Goal: Task Accomplishment & Management: Complete application form

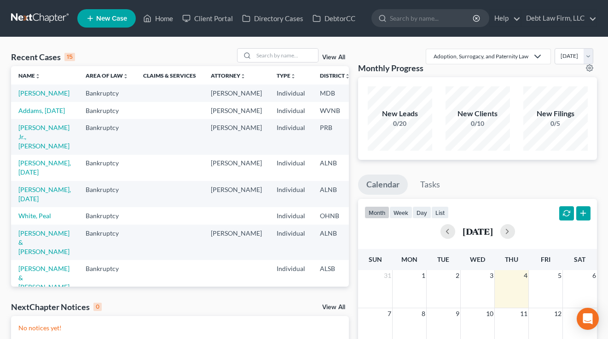
click at [105, 23] on link "New Case" at bounding box center [106, 18] width 58 height 18
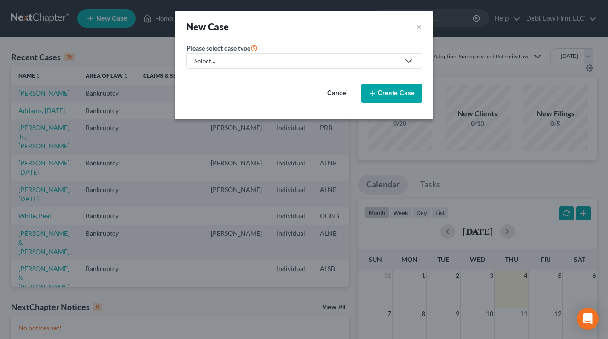
click at [247, 64] on div "Select..." at bounding box center [296, 61] width 205 height 9
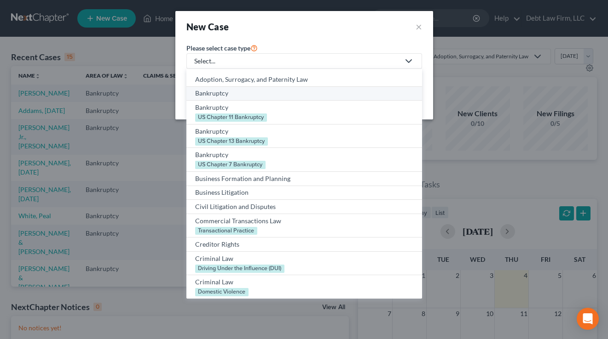
click at [244, 94] on div "Bankruptcy" at bounding box center [304, 93] width 218 height 9
select select "61"
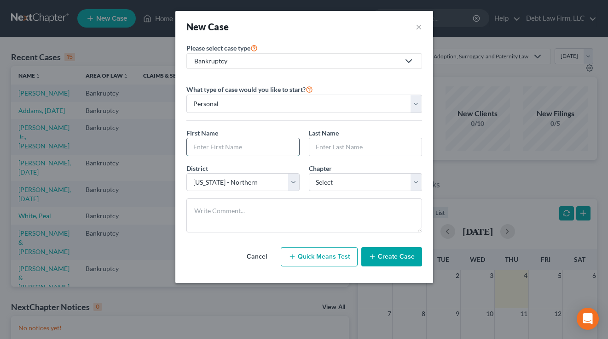
click at [215, 152] on input "text" at bounding box center [243, 146] width 112 height 17
click at [344, 149] on input "text" at bounding box center [365, 146] width 112 height 17
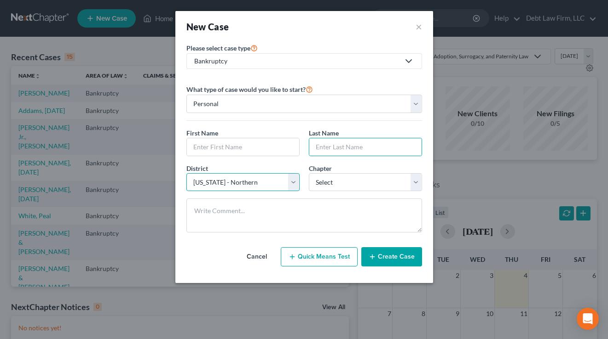
click at [212, 185] on select "Select [US_STATE] - [GEOGRAPHIC_DATA] [US_STATE] - [GEOGRAPHIC_DATA][US_STATE] …" at bounding box center [242, 182] width 113 height 18
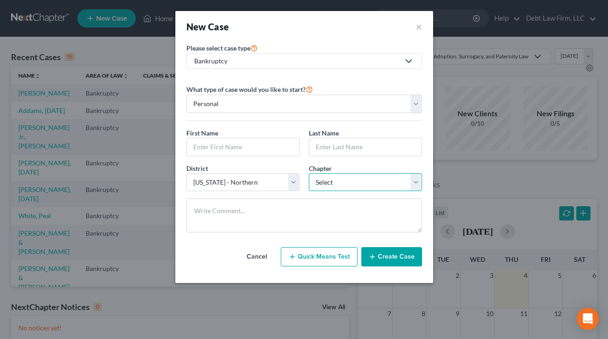
click at [351, 184] on select "Select 7 11 12 13" at bounding box center [365, 182] width 113 height 18
click at [417, 30] on button "×" at bounding box center [418, 26] width 6 height 13
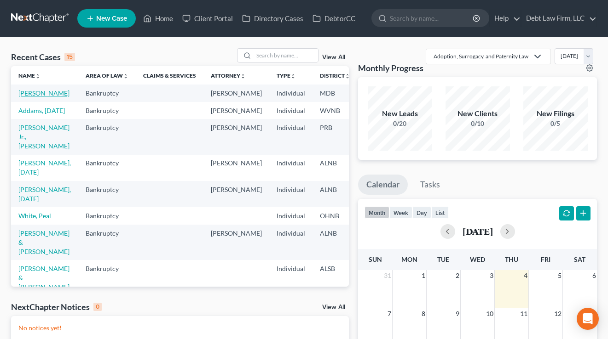
click at [28, 97] on link "[PERSON_NAME]" at bounding box center [43, 93] width 51 height 8
select select "12"
select select "3"
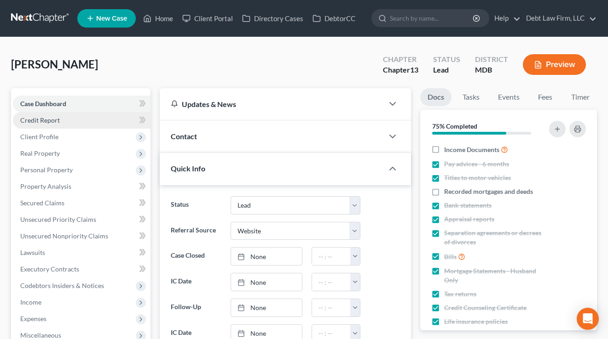
scroll to position [40, 0]
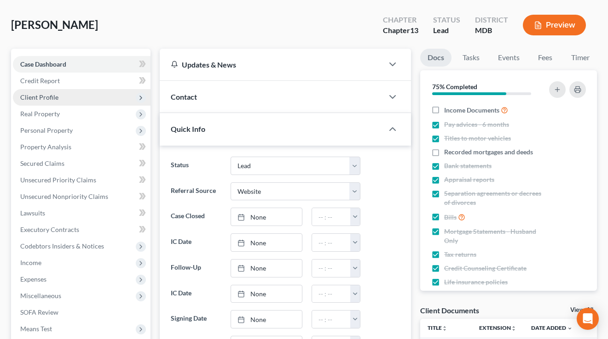
click at [53, 97] on span "Client Profile" at bounding box center [39, 97] width 38 height 8
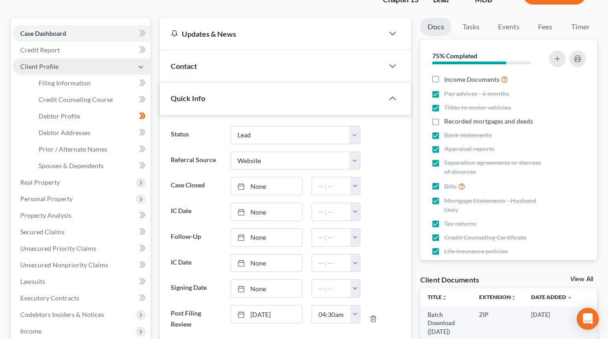
scroll to position [77, 0]
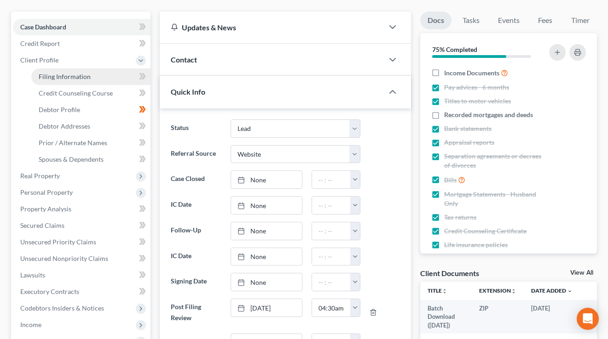
click at [56, 69] on link "Filing Information" at bounding box center [90, 77] width 119 height 17
select select "1"
select select "0"
select select "3"
select select "38"
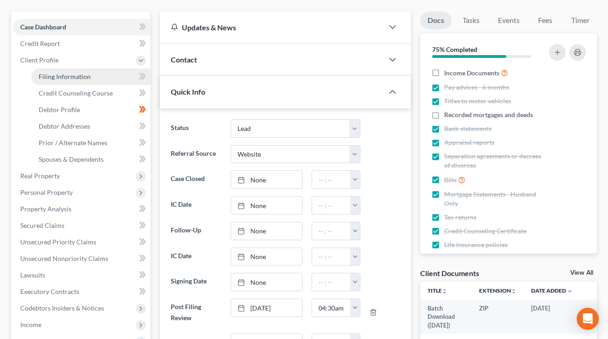
select select "0"
select select "9"
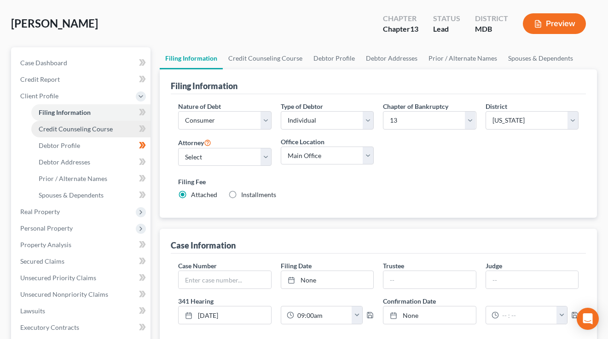
scroll to position [109, 0]
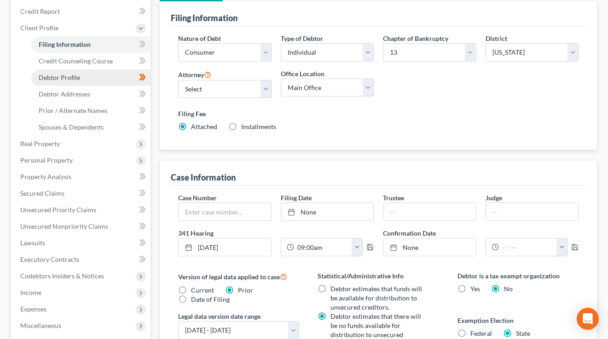
click at [72, 84] on link "Debtor Profile" at bounding box center [90, 77] width 119 height 17
select select "1"
select select "3"
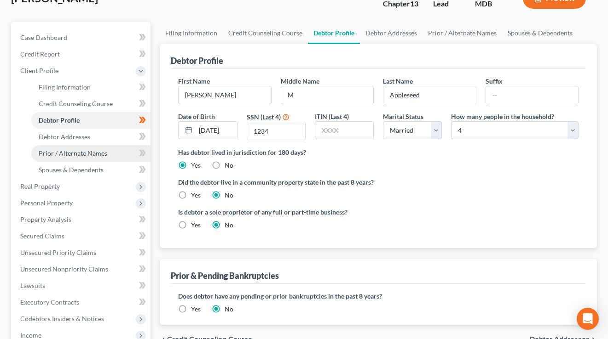
scroll to position [70, 0]
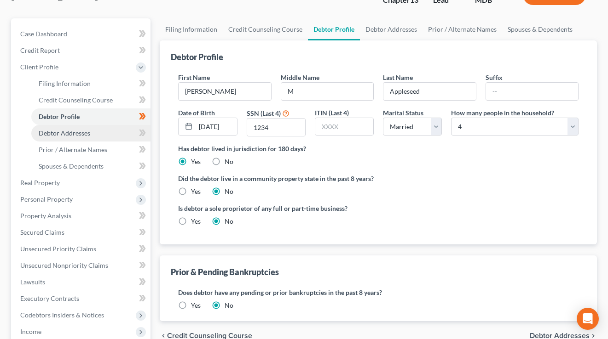
click at [63, 136] on span "Debtor Addresses" at bounding box center [65, 133] width 52 height 8
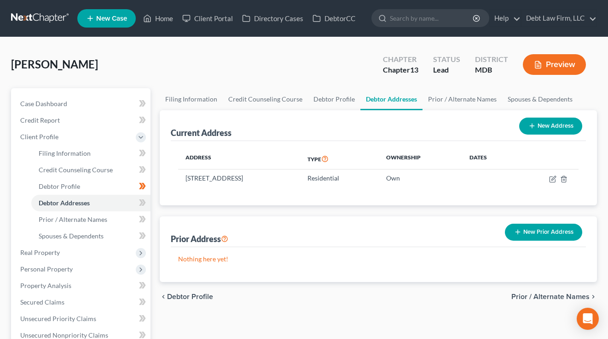
click at [566, 129] on button "New Address" at bounding box center [550, 126] width 63 height 17
select select "0"
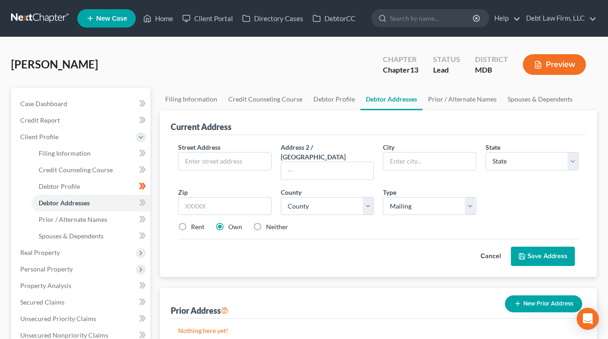
click at [218, 150] on span "Street Address" at bounding box center [199, 148] width 42 height 8
drag, startPoint x: 230, startPoint y: 145, endPoint x: 176, endPoint y: 144, distance: 53.4
click at [176, 144] on div "Street Address *" at bounding box center [224, 162] width 102 height 38
click at [320, 144] on label "Address 2 / [GEOGRAPHIC_DATA]" at bounding box center [327, 152] width 93 height 19
drag, startPoint x: 333, startPoint y: 143, endPoint x: 280, endPoint y: 143, distance: 53.4
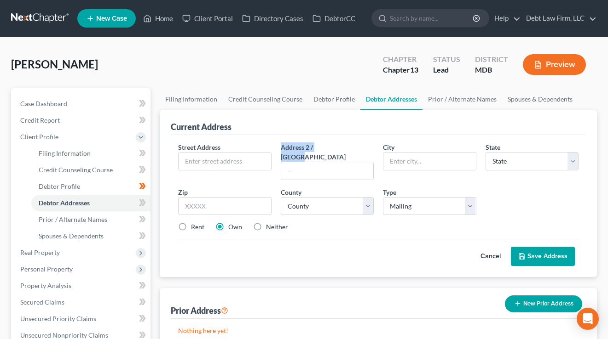
click at [280, 143] on div "Address 2 / [GEOGRAPHIC_DATA]" at bounding box center [327, 162] width 102 height 38
click at [406, 143] on div "City *" at bounding box center [429, 162] width 102 height 38
drag, startPoint x: 386, startPoint y: 143, endPoint x: 370, endPoint y: 143, distance: 16.1
click at [370, 143] on div "Street Address * Address 2 / [GEOGRAPHIC_DATA] * State * State [US_STATE] AK AR…" at bounding box center [377, 191] width 409 height 97
drag, startPoint x: 494, startPoint y: 140, endPoint x: 506, endPoint y: 141, distance: 11.6
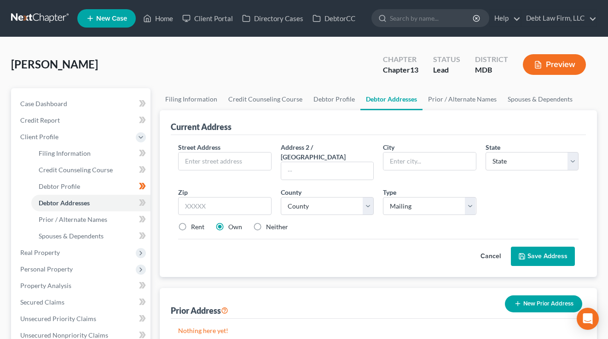
click at [494, 140] on div "Street Address * Address 2 / [GEOGRAPHIC_DATA] * State * State [US_STATE] AK AR…" at bounding box center [378, 206] width 415 height 142
drag, startPoint x: 511, startPoint y: 144, endPoint x: 473, endPoint y: 145, distance: 38.2
click at [473, 145] on div "Street Address * Address 2 / [GEOGRAPHIC_DATA] * State * State [US_STATE] AK AR…" at bounding box center [377, 191] width 409 height 97
click at [492, 247] on button "Cancel" at bounding box center [490, 256] width 40 height 18
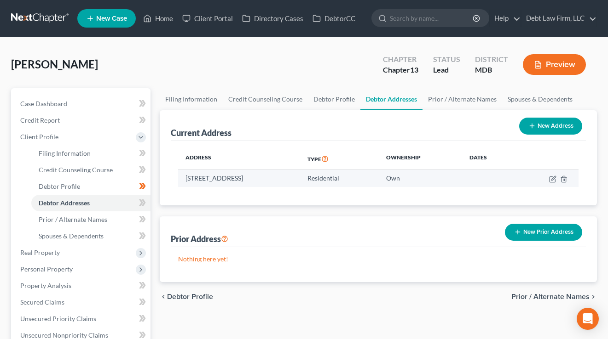
drag, startPoint x: 327, startPoint y: 174, endPoint x: 180, endPoint y: 175, distance: 146.3
click at [180, 175] on td "[STREET_ADDRESS]" at bounding box center [239, 178] width 122 height 17
click at [182, 175] on td "[STREET_ADDRESS]" at bounding box center [239, 178] width 122 height 17
drag, startPoint x: 455, startPoint y: 179, endPoint x: 206, endPoint y: 175, distance: 248.9
click at [206, 175] on tr "[STREET_ADDRESS] Residential Own" at bounding box center [378, 178] width 400 height 17
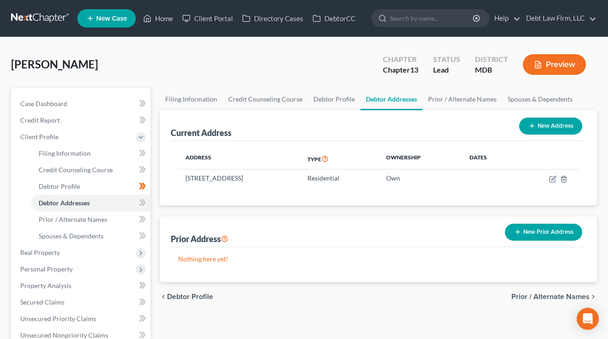
click at [257, 167] on th "Address" at bounding box center [239, 159] width 122 height 21
click at [550, 63] on button "Preview" at bounding box center [553, 64] width 63 height 21
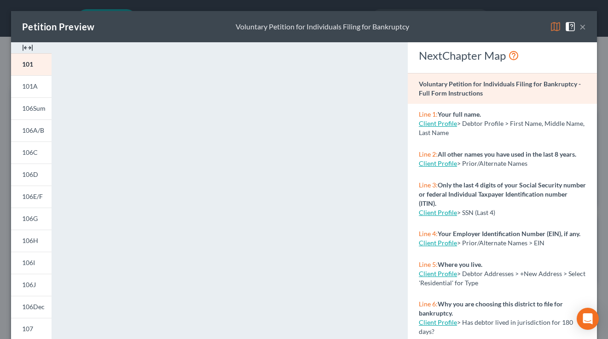
click at [585, 25] on button "×" at bounding box center [582, 26] width 6 height 11
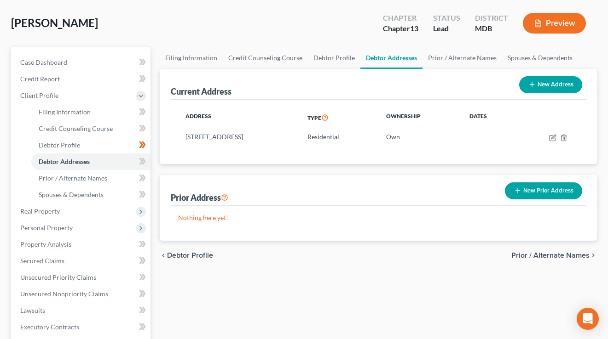
scroll to position [41, 0]
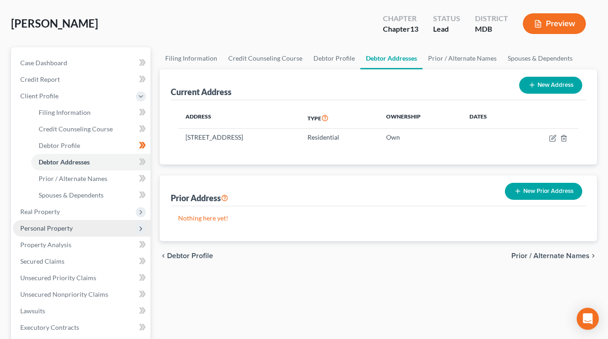
click at [51, 228] on span "Personal Property" at bounding box center [46, 228] width 52 height 8
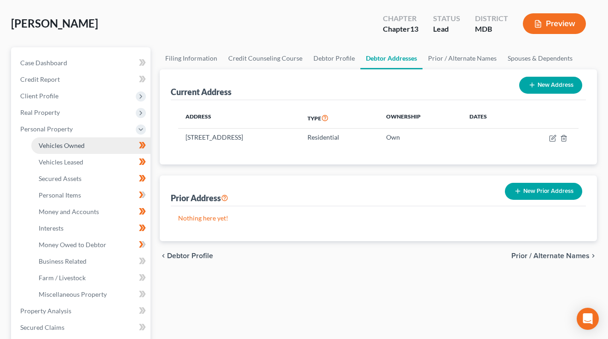
click at [72, 144] on span "Vehicles Owned" at bounding box center [62, 146] width 46 height 8
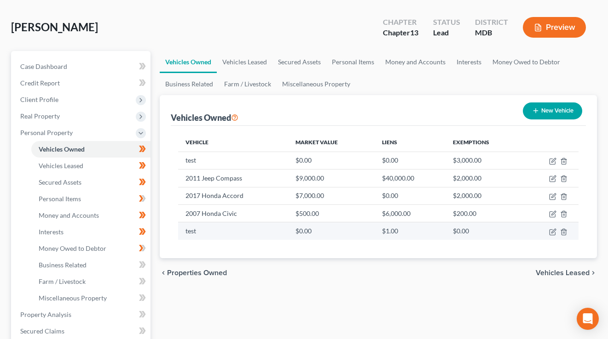
scroll to position [32, 0]
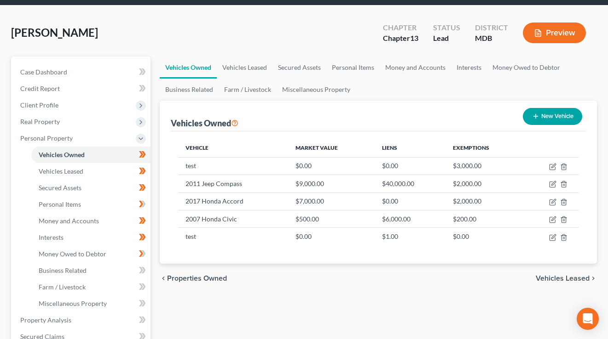
click at [552, 40] on button "Preview" at bounding box center [553, 33] width 63 height 21
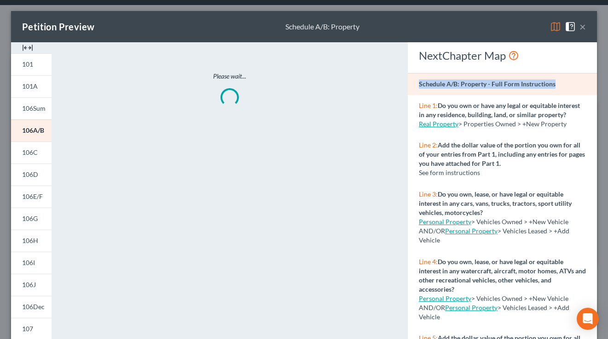
drag, startPoint x: 563, startPoint y: 82, endPoint x: 402, endPoint y: 83, distance: 160.5
click at [403, 83] on div "NextChapter Map Schedule A/B: Property - Full Form Instructions Line 1: Do you …" at bounding box center [502, 270] width 198 height 457
click at [582, 29] on button "×" at bounding box center [582, 26] width 6 height 11
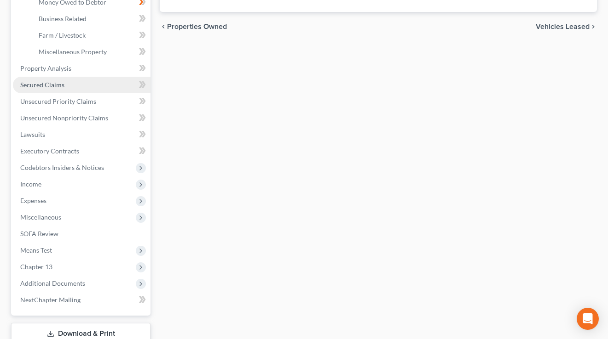
scroll to position [257, 0]
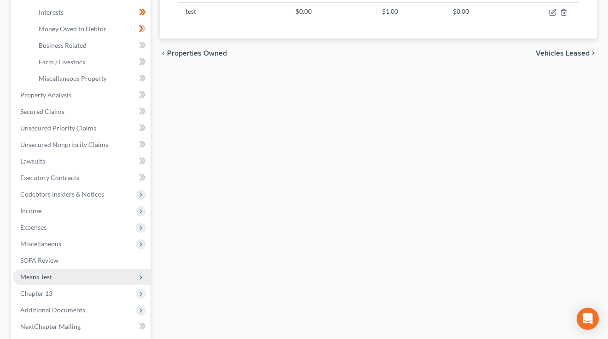
click at [48, 276] on span "Means Test" at bounding box center [36, 277] width 32 height 8
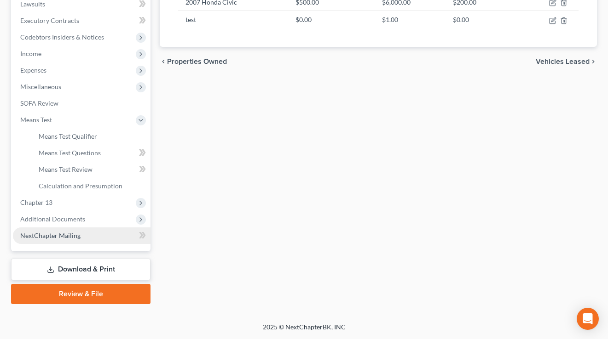
scroll to position [248, 0]
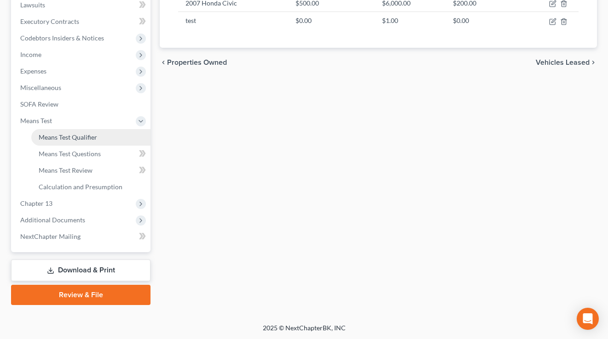
click at [77, 138] on span "Means Test Qualifier" at bounding box center [68, 137] width 58 height 8
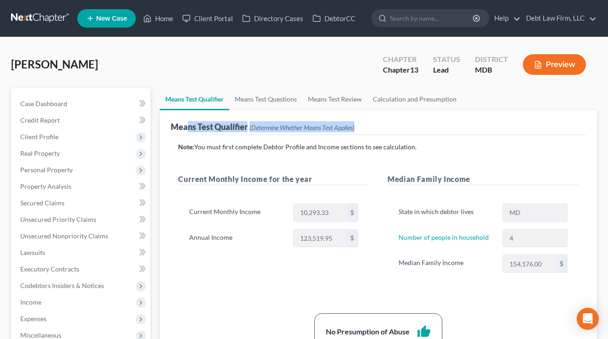
drag, startPoint x: 331, startPoint y: 128, endPoint x: 186, endPoint y: 126, distance: 144.4
click at [187, 126] on div "Means Test Qualifier (Determine Whether Means Test Applies)" at bounding box center [378, 122] width 415 height 25
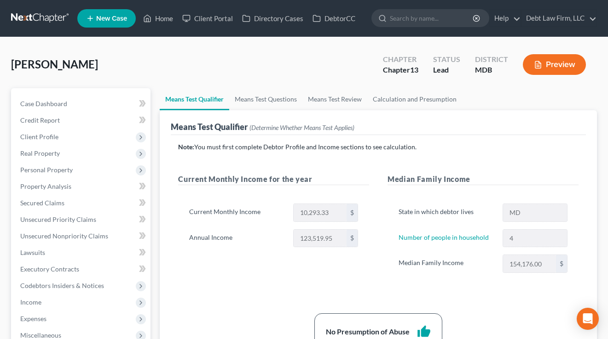
drag, startPoint x: 434, startPoint y: 154, endPoint x: 439, endPoint y: 153, distance: 5.1
click at [434, 154] on div "Note: You must first complete Debtor Profile and Income sections to see calcula…" at bounding box center [378, 251] width 400 height 217
drag, startPoint x: 388, startPoint y: 151, endPoint x: 213, endPoint y: 149, distance: 174.8
click at [209, 149] on p "Note: You must first complete Debtor Profile and Income sections to see calcula…" at bounding box center [378, 147] width 400 height 9
click at [288, 148] on p "Note: You must first complete Debtor Profile and Income sections to see calcula…" at bounding box center [378, 147] width 400 height 9
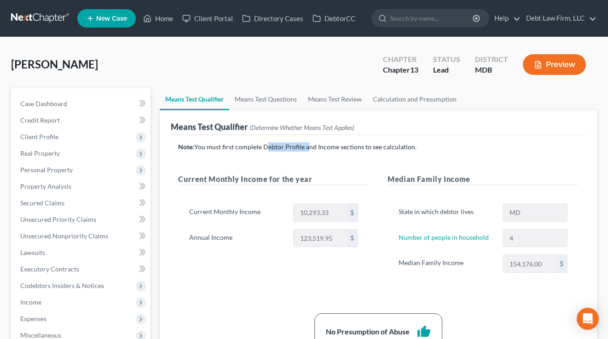
drag, startPoint x: 295, startPoint y: 148, endPoint x: 264, endPoint y: 147, distance: 31.7
click at [264, 147] on p "Note: You must first complete Debtor Profile and Income sections to see calcula…" at bounding box center [378, 147] width 400 height 9
drag, startPoint x: 362, startPoint y: 147, endPoint x: 315, endPoint y: 147, distance: 47.4
click at [315, 147] on p "Note: You must first complete Debtor Profile and Income sections to see calcula…" at bounding box center [378, 147] width 400 height 9
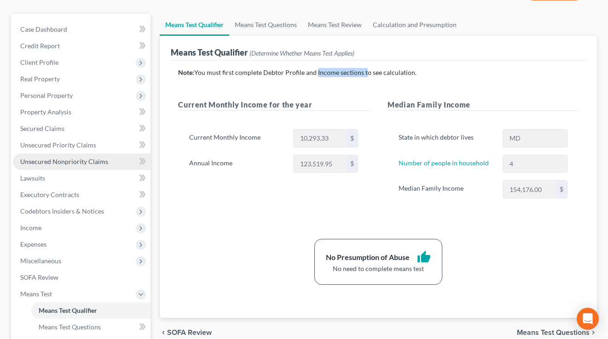
scroll to position [65, 0]
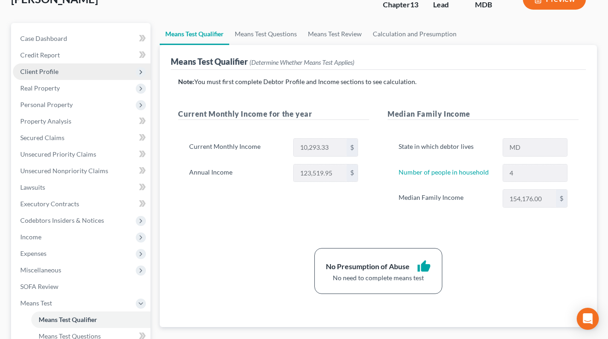
click at [54, 74] on span "Client Profile" at bounding box center [39, 72] width 38 height 8
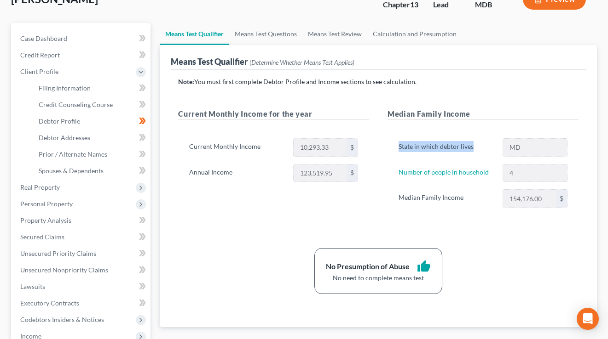
drag, startPoint x: 438, startPoint y: 144, endPoint x: 394, endPoint y: 143, distance: 43.7
click at [394, 143] on label "State in which debtor lives" at bounding box center [446, 147] width 104 height 18
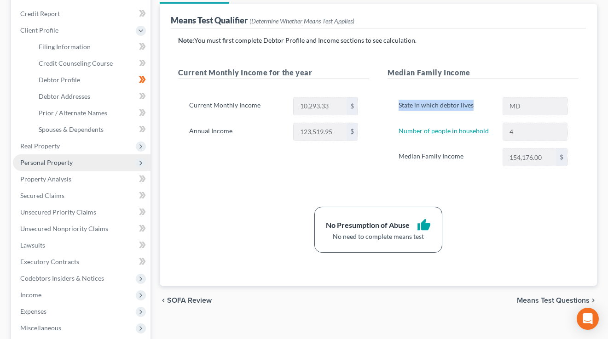
scroll to position [159, 0]
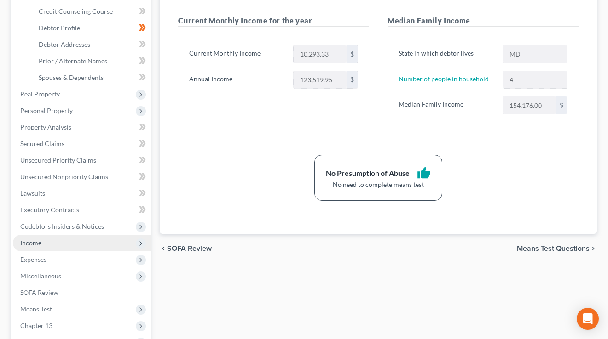
click at [44, 240] on span "Income" at bounding box center [82, 243] width 138 height 17
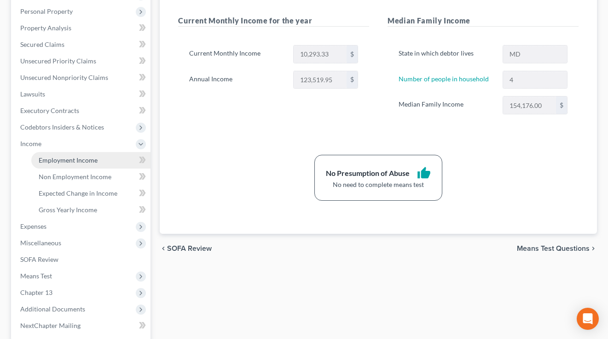
click at [86, 164] on span "Employment Income" at bounding box center [68, 160] width 59 height 8
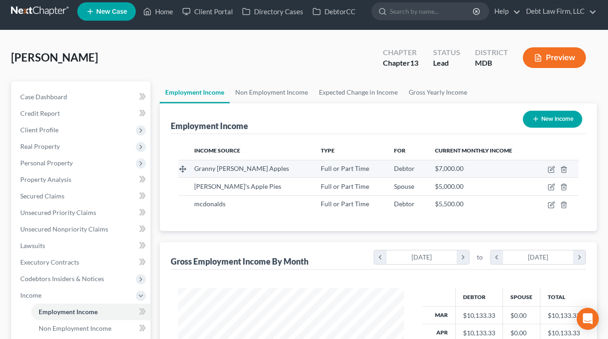
scroll to position [21, 0]
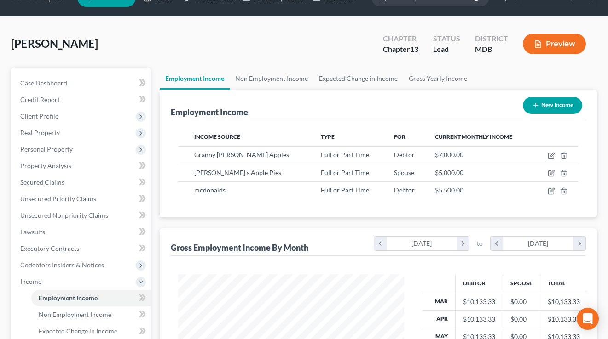
click at [546, 101] on button "New Income" at bounding box center [551, 105] width 59 height 17
select select "0"
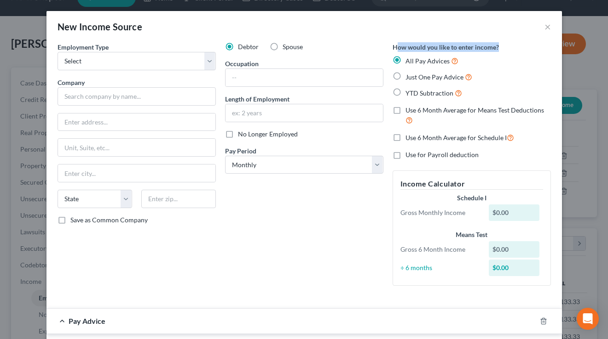
drag, startPoint x: 511, startPoint y: 47, endPoint x: 426, endPoint y: 57, distance: 85.6
click at [396, 47] on div "How would you like to enter income? All Pay Advices Just One Pay Advice YTD Sub…" at bounding box center [471, 70] width 158 height 56
click at [405, 76] on label "Just One Pay Advice" at bounding box center [438, 77] width 67 height 11
click at [409, 76] on input "Just One Pay Advice" at bounding box center [412, 75] width 6 height 6
radio input "true"
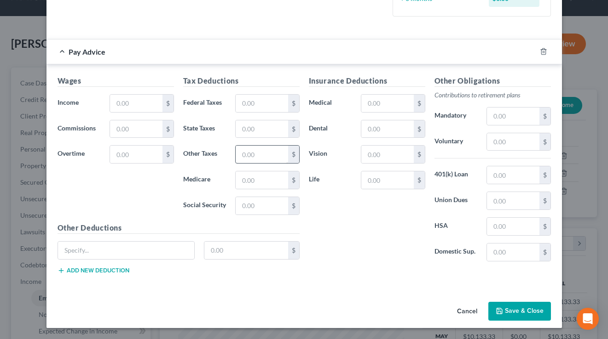
scroll to position [0, 0]
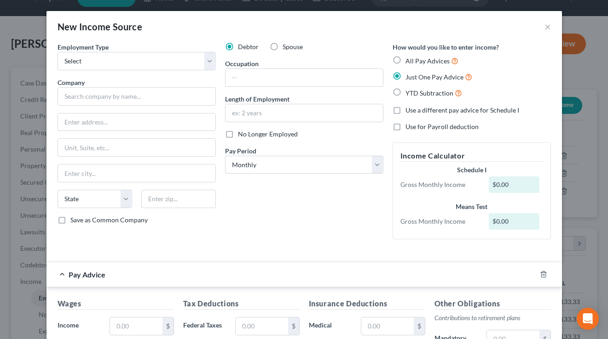
click at [405, 92] on label "YTD Subtraction" at bounding box center [433, 93] width 57 height 11
click at [409, 92] on input "YTD Subtraction" at bounding box center [412, 91] width 6 height 6
radio input "true"
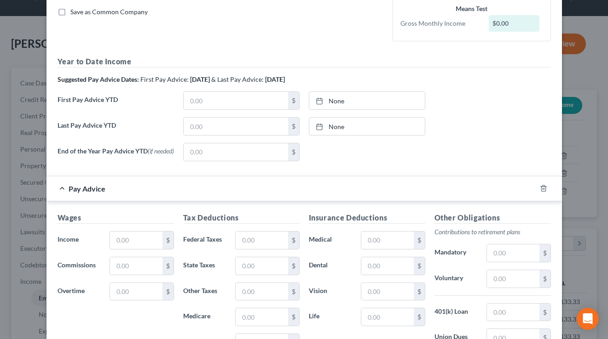
scroll to position [203, 0]
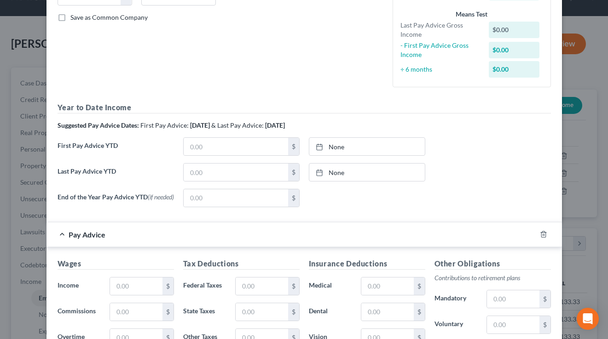
drag, startPoint x: 129, startPoint y: 115, endPoint x: 106, endPoint y: 122, distance: 24.1
click at [109, 121] on div "Year to Date Income Suggested Pay Advice Dates: First Pay Advice: [DATE] & Last…" at bounding box center [303, 158] width 493 height 112
drag, startPoint x: 108, startPoint y: 144, endPoint x: 75, endPoint y: 143, distance: 33.2
click at [75, 143] on label "First Pay Advice YTD" at bounding box center [116, 151] width 126 height 26
click at [122, 171] on label "Last Pay Advice YTD" at bounding box center [116, 176] width 126 height 26
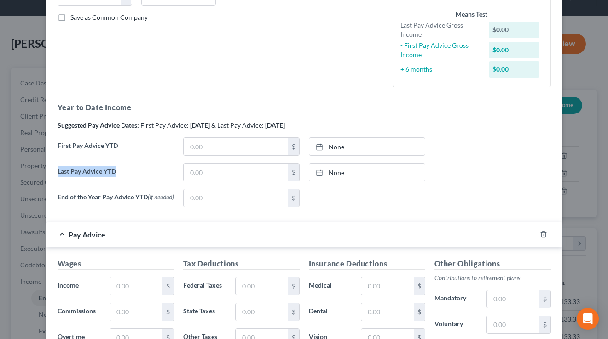
drag, startPoint x: 112, startPoint y: 172, endPoint x: 58, endPoint y: 171, distance: 54.3
click at [54, 171] on label "Last Pay Advice YTD" at bounding box center [116, 176] width 126 height 26
click at [453, 191] on div "End of the Year Pay Advice YTD (if needed) $ None close Date Time chevron_left …" at bounding box center [304, 202] width 502 height 26
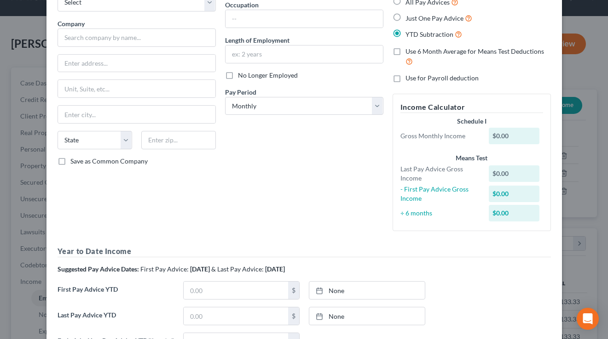
scroll to position [58, 0]
drag, startPoint x: 485, startPoint y: 119, endPoint x: 446, endPoint y: 120, distance: 38.6
click at [446, 120] on div "Income Calculator Schedule I Gross Monthly Income $0.00 Means Test Last Pay Adv…" at bounding box center [471, 163] width 158 height 138
drag, startPoint x: 490, startPoint y: 157, endPoint x: 435, endPoint y: 158, distance: 55.2
click at [435, 158] on div "Means Test" at bounding box center [471, 158] width 143 height 9
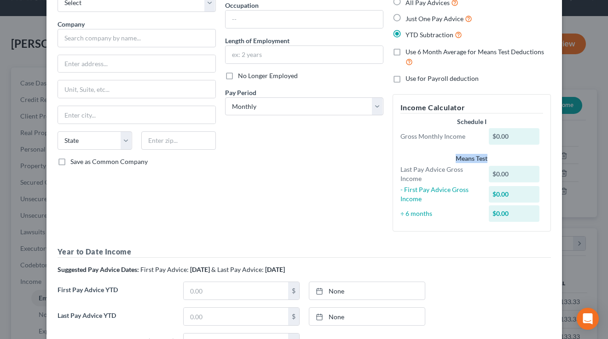
click at [435, 158] on div "Means Test" at bounding box center [471, 158] width 143 height 9
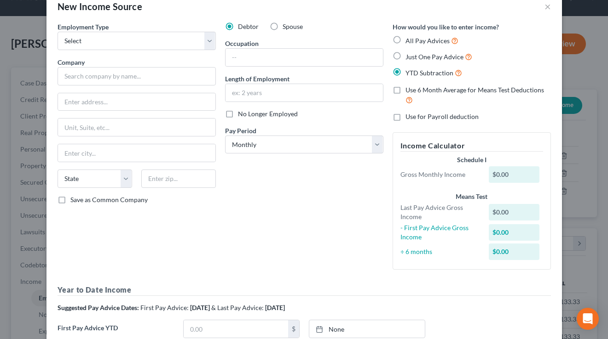
scroll to position [0, 0]
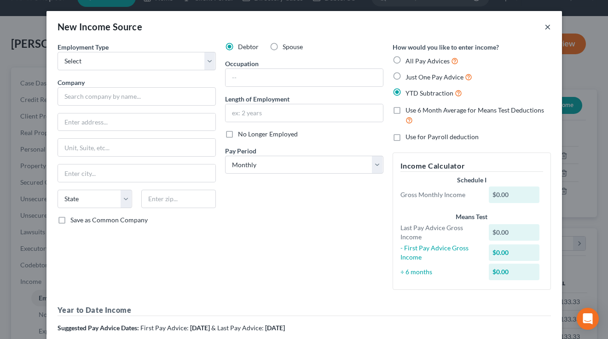
click at [545, 25] on button "×" at bounding box center [547, 26] width 6 height 11
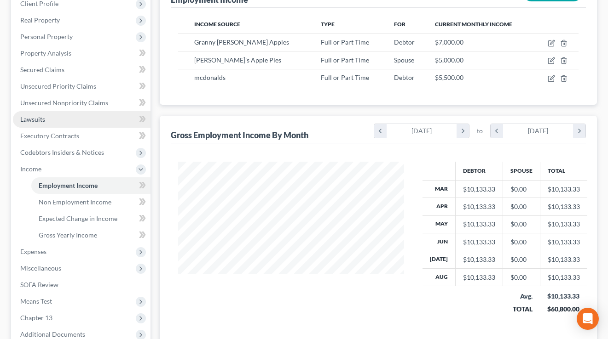
scroll to position [229, 0]
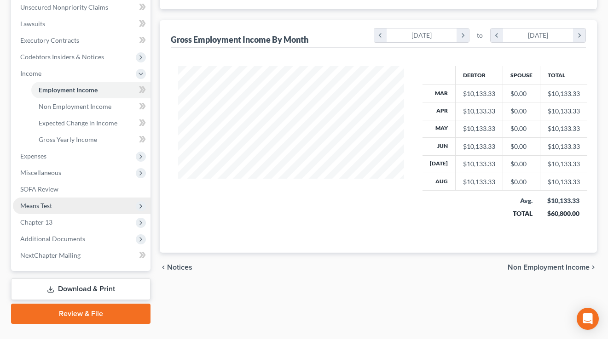
click at [57, 207] on span "Means Test" at bounding box center [82, 206] width 138 height 17
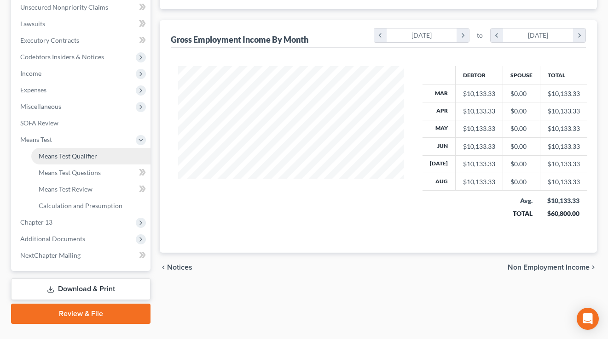
click at [63, 157] on span "Means Test Qualifier" at bounding box center [68, 156] width 58 height 8
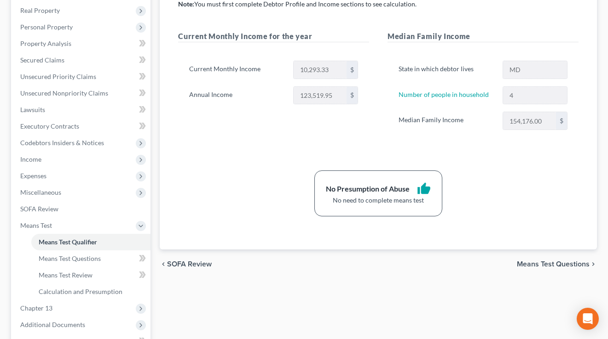
scroll to position [144, 0]
click at [54, 161] on span "Income" at bounding box center [82, 159] width 138 height 17
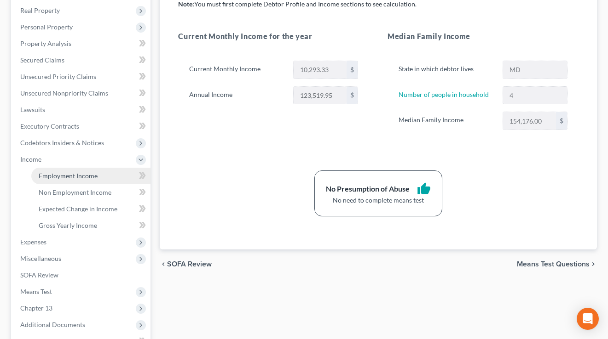
click at [57, 176] on span "Employment Income" at bounding box center [68, 176] width 59 height 8
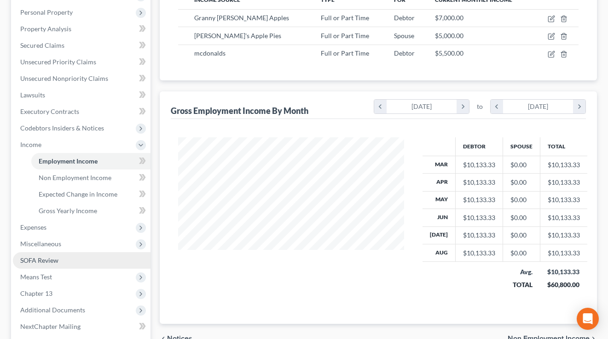
scroll to position [220, 0]
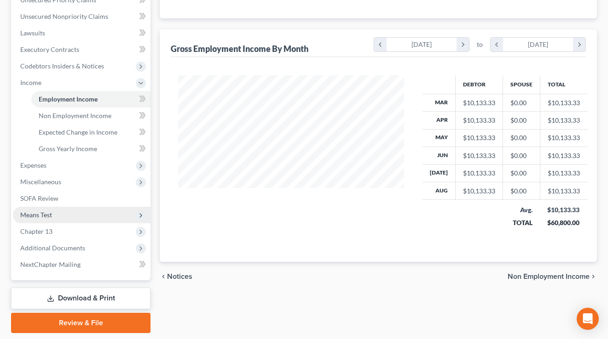
click at [59, 218] on span "Means Test" at bounding box center [82, 215] width 138 height 17
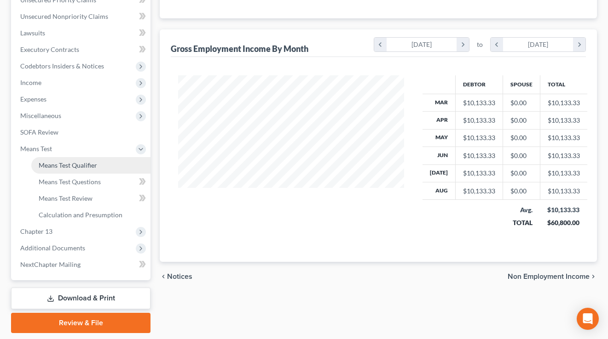
click at [75, 163] on span "Means Test Qualifier" at bounding box center [68, 165] width 58 height 8
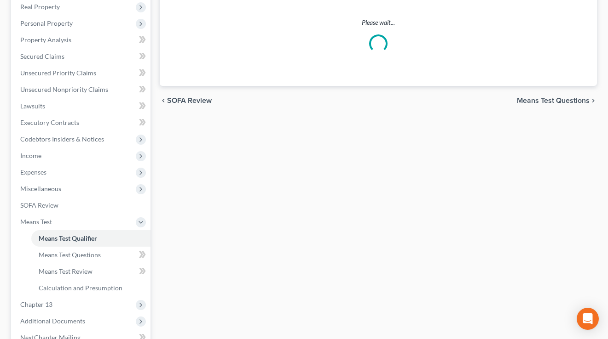
scroll to position [163, 0]
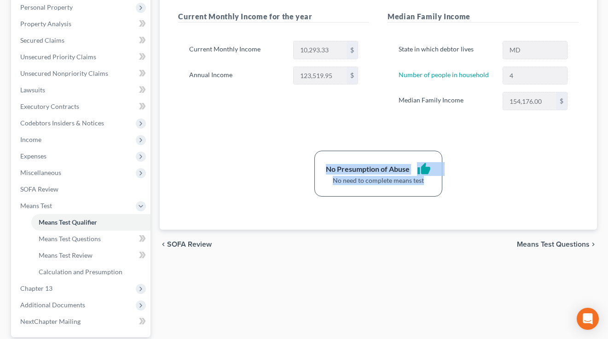
drag, startPoint x: 431, startPoint y: 184, endPoint x: 316, endPoint y: 163, distance: 117.7
click at [316, 163] on div "No Presumption of Abuse thumb_up No need to complete means test" at bounding box center [378, 174] width 128 height 46
drag, startPoint x: 433, startPoint y: 184, endPoint x: 330, endPoint y: 165, distance: 104.9
click at [330, 165] on div "No Presumption of Abuse thumb_up No need to complete means test" at bounding box center [378, 174] width 128 height 46
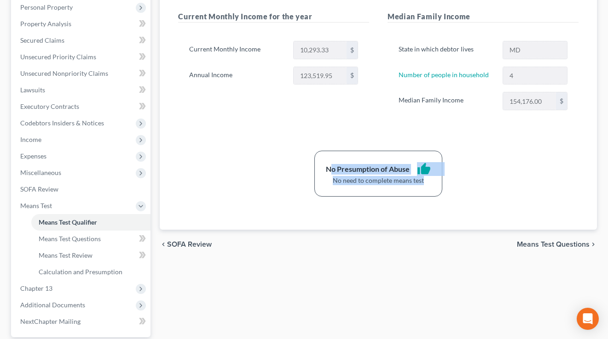
click at [330, 165] on div "No Presumption of Abuse" at bounding box center [368, 169] width 84 height 11
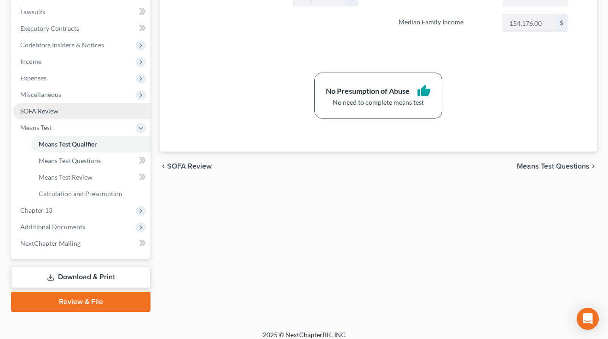
click at [39, 115] on link "SOFA Review" at bounding box center [82, 111] width 138 height 17
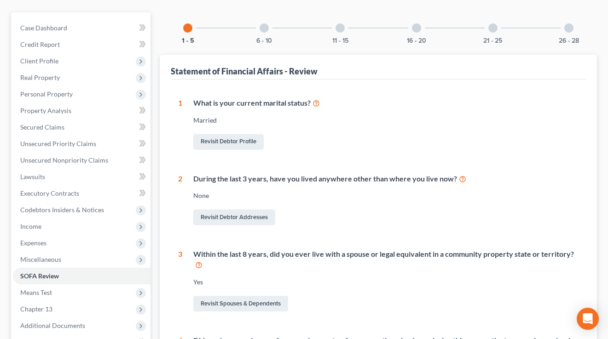
scroll to position [76, 0]
drag, startPoint x: 347, startPoint y: 69, endPoint x: 162, endPoint y: 69, distance: 184.4
click at [162, 69] on div "Statement of Financial Affairs - Review 1 What is your current marital status? …" at bounding box center [378, 318] width 437 height 528
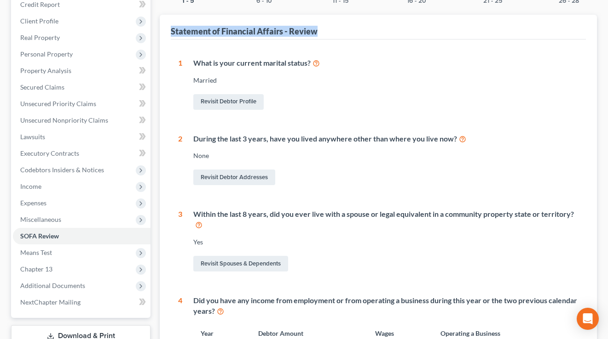
scroll to position [115, 0]
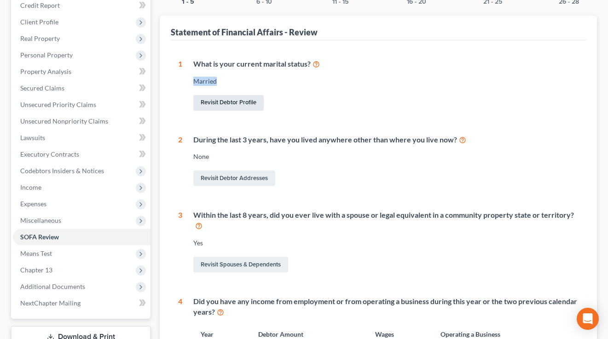
drag, startPoint x: 222, startPoint y: 81, endPoint x: 242, endPoint y: 98, distance: 26.8
click at [190, 71] on div "What is your current marital status? [DEMOGRAPHIC_DATA] Revisit Debtor Profile" at bounding box center [380, 86] width 396 height 54
click at [222, 98] on link "Revisit Debtor Profile" at bounding box center [228, 103] width 70 height 16
select select "1"
select select "3"
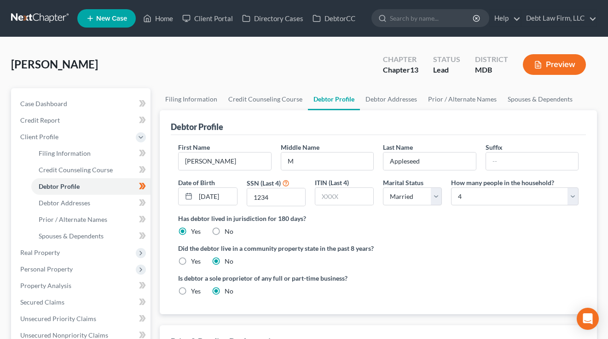
scroll to position [114, 0]
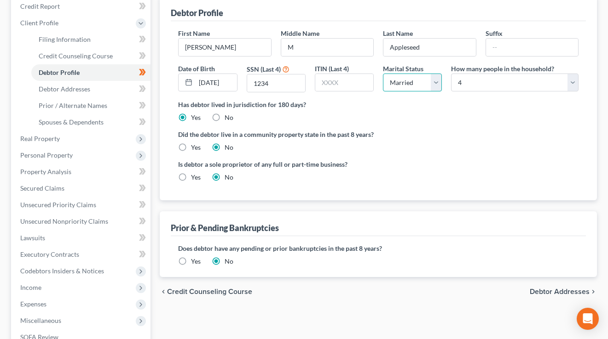
click at [421, 85] on select "Select Single Married Separated Divorced Widowed" at bounding box center [412, 83] width 59 height 18
click at [383, 74] on select "Select Single Married Separated Divorced Widowed" at bounding box center [412, 83] width 59 height 18
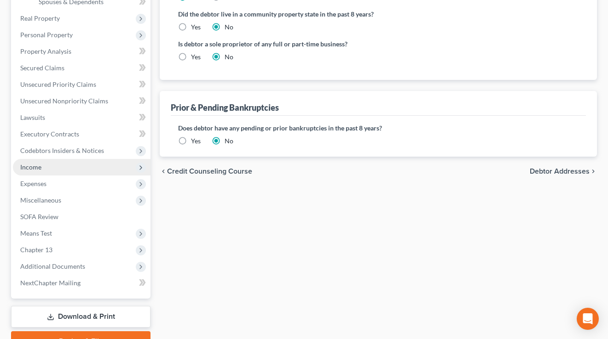
scroll to position [260, 0]
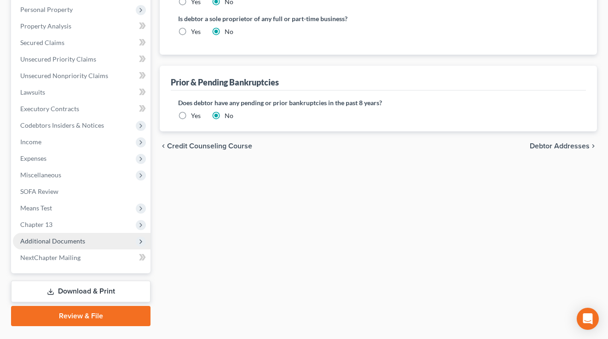
click at [71, 239] on span "Additional Documents" at bounding box center [52, 241] width 65 height 8
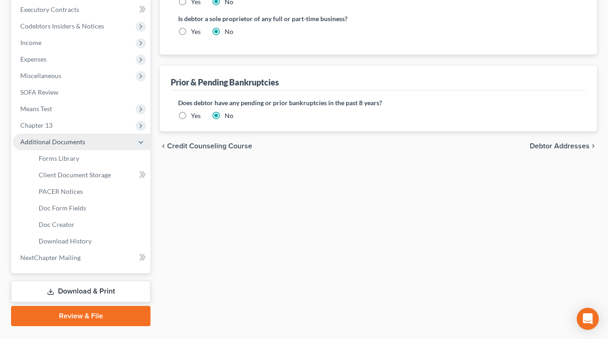
scroll to position [161, 0]
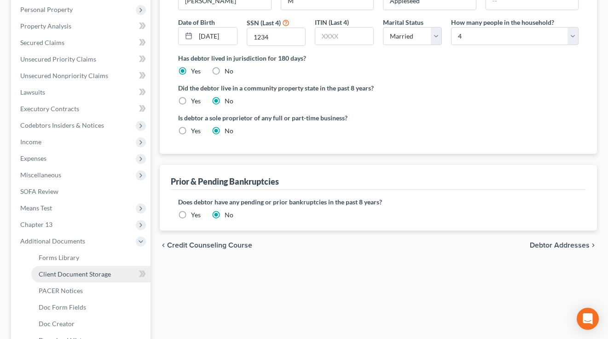
click at [73, 274] on span "Client Document Storage" at bounding box center [75, 274] width 72 height 8
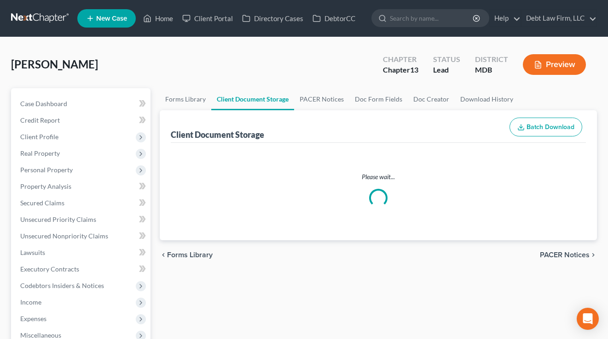
select select "14"
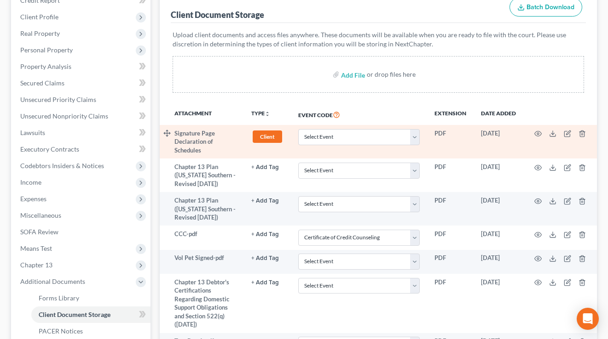
scroll to position [199, 0]
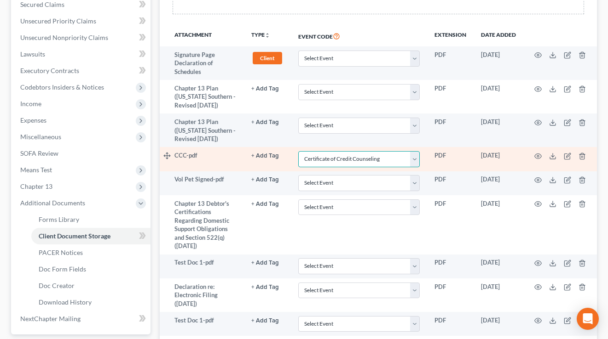
click at [337, 159] on select "Select Event Affidavit Affidavit of Adequate Protection and Lease Payments Affi…" at bounding box center [358, 159] width 121 height 16
click at [298, 151] on select "Select Event Affidavit Affidavit of Adequate Protection and Lease Payments Affi…" at bounding box center [358, 159] width 121 height 16
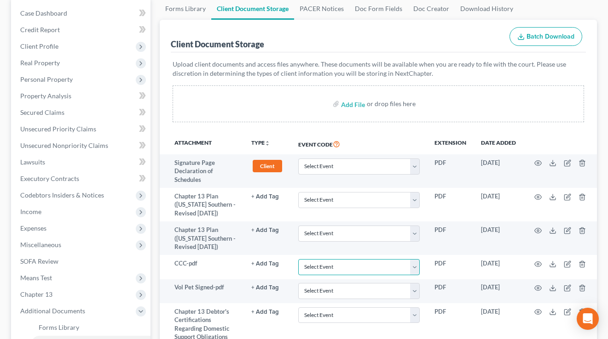
scroll to position [11, 0]
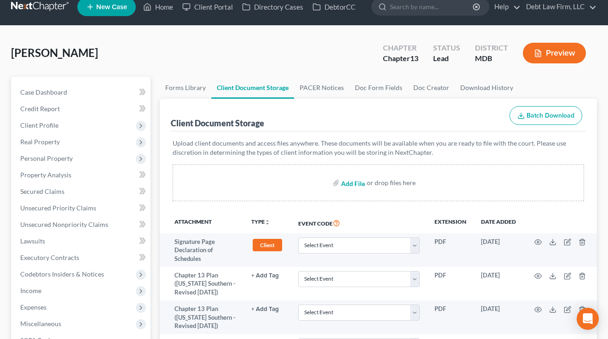
click at [355, 184] on input "file" at bounding box center [352, 183] width 22 height 17
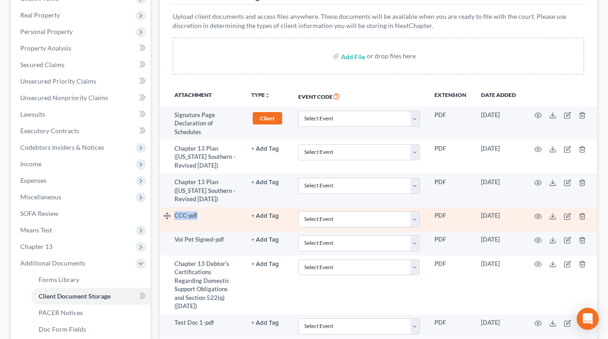
drag, startPoint x: 195, startPoint y: 219, endPoint x: 173, endPoint y: 218, distance: 21.2
click at [173, 218] on tr "CCC-pdf + Add Tag Select an option or create one 341 Hearing Agreement Certific…" at bounding box center [378, 219] width 437 height 24
click at [196, 217] on td "CCC-pdf" at bounding box center [208, 219] width 69 height 24
drag, startPoint x: 201, startPoint y: 216, endPoint x: 174, endPoint y: 215, distance: 27.2
click at [174, 215] on td "CCC-pdf" at bounding box center [208, 219] width 69 height 24
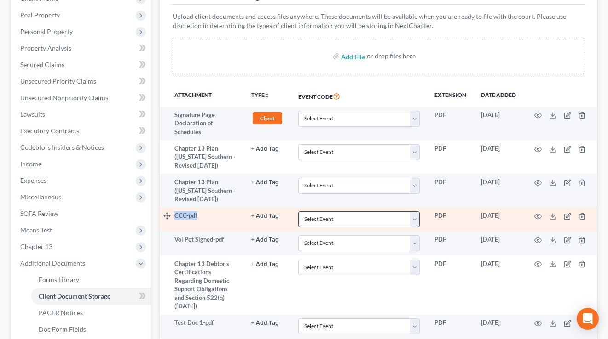
scroll to position [139, 0]
click at [354, 222] on select "Select Event Affidavit Affidavit of Adequate Protection and Lease Payments Affi…" at bounding box center [358, 219] width 121 height 16
click at [321, 218] on select "Select Event Affidavit Affidavit of Adequate Protection and Lease Payments Affi…" at bounding box center [358, 219] width 121 height 16
select select "14"
click at [298, 211] on select "Select Event Affidavit Affidavit of Adequate Protection and Lease Payments Affi…" at bounding box center [358, 219] width 121 height 16
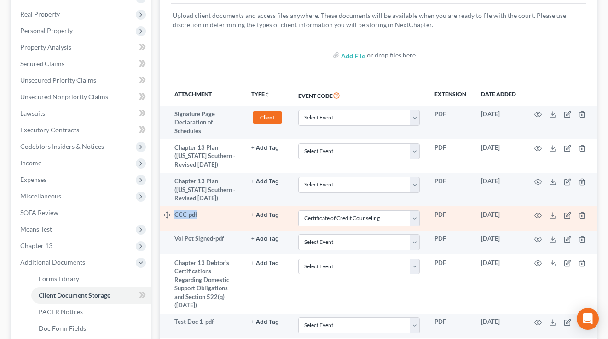
click at [221, 218] on td "CCC-pdf" at bounding box center [208, 219] width 69 height 24
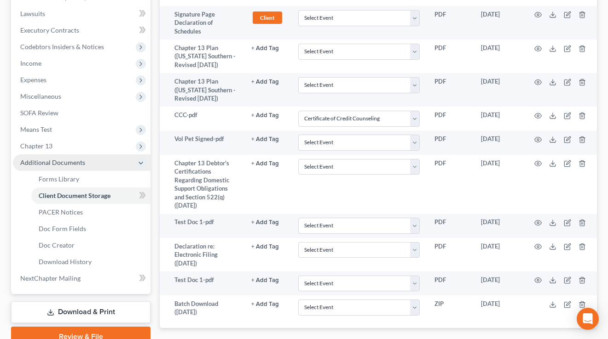
scroll to position [203, 0]
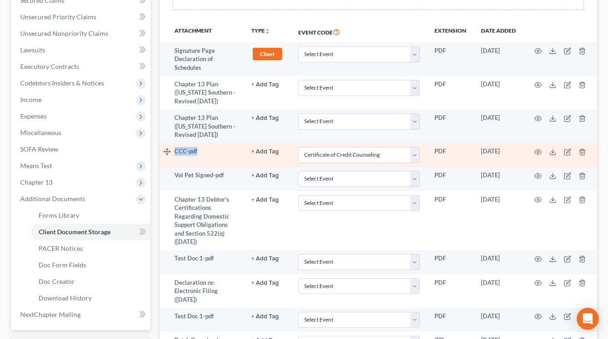
drag, startPoint x: 189, startPoint y: 152, endPoint x: 161, endPoint y: 150, distance: 28.1
click at [162, 150] on tr "CCC-pdf + Add Tag Select an option or create one 341 Hearing Agreement Certific…" at bounding box center [378, 155] width 437 height 24
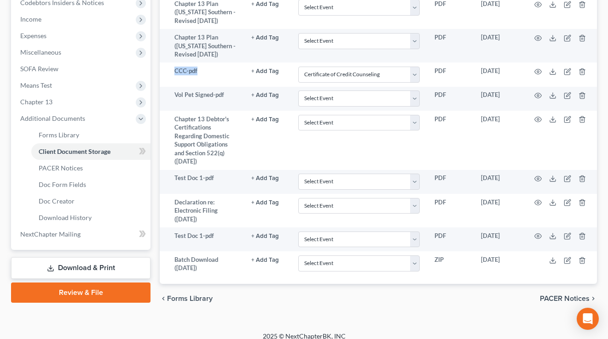
scroll to position [292, 0]
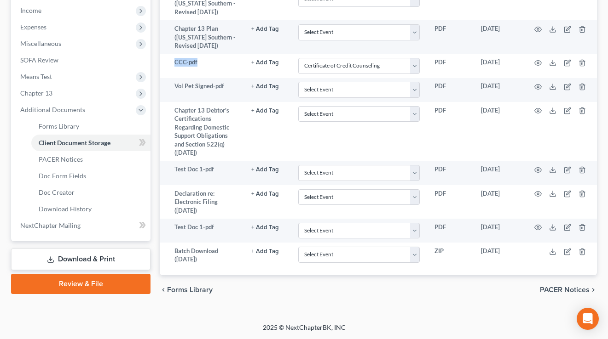
click at [75, 287] on link "Review & File" at bounding box center [80, 284] width 139 height 20
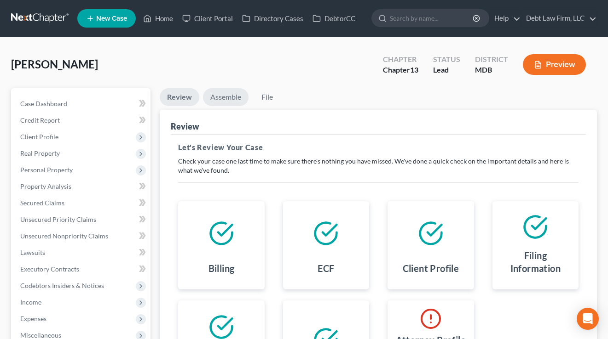
click at [223, 98] on link "Assemble" at bounding box center [226, 97] width 46 height 18
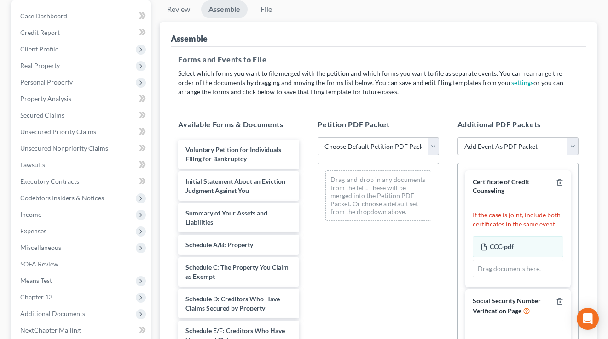
scroll to position [114, 0]
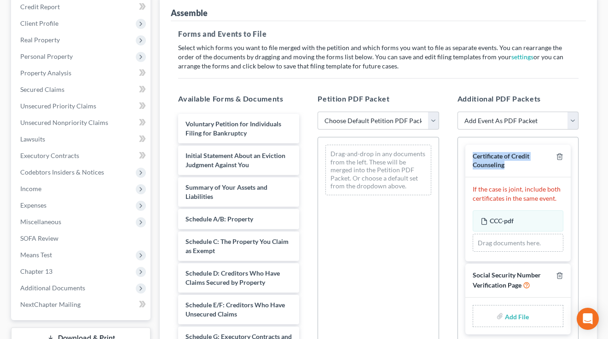
drag, startPoint x: 531, startPoint y: 166, endPoint x: 468, endPoint y: 155, distance: 64.0
click at [468, 155] on div "Certificate of Credit Counseling" at bounding box center [517, 161] width 105 height 32
click at [539, 98] on h5 "Additional PDF Packets" at bounding box center [517, 98] width 121 height 11
drag, startPoint x: 546, startPoint y: 98, endPoint x: 459, endPoint y: 97, distance: 87.9
click at [459, 97] on h5 "Additional PDF Packets" at bounding box center [517, 98] width 121 height 11
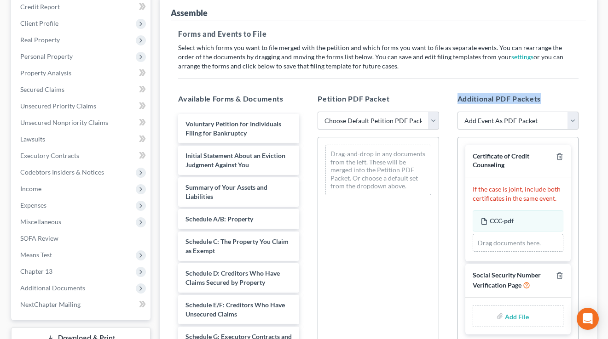
click at [460, 96] on h5 "Additional PDF Packets" at bounding box center [517, 98] width 121 height 11
drag, startPoint x: 541, startPoint y: 97, endPoint x: 456, endPoint y: 95, distance: 85.1
click at [456, 95] on div "Additional PDF Packets Add Event As PDF Packet Affidavit Affidavit of Adequate …" at bounding box center [517, 242] width 139 height 312
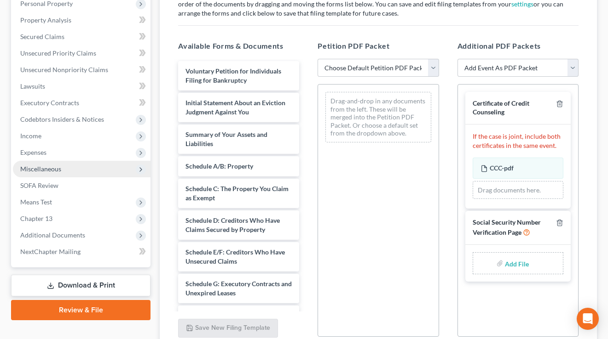
scroll to position [167, 0]
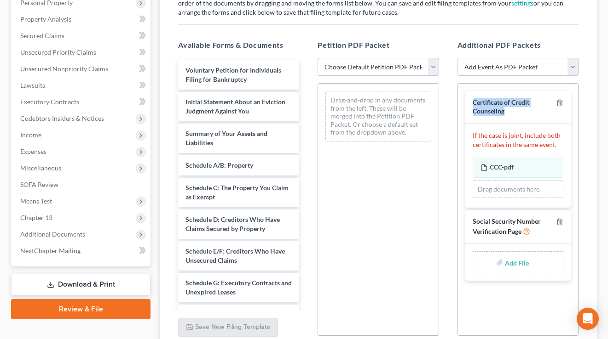
drag, startPoint x: 503, startPoint y: 109, endPoint x: 474, endPoint y: 100, distance: 30.4
click at [474, 100] on div "Certificate of Credit Counseling" at bounding box center [512, 106] width 80 height 17
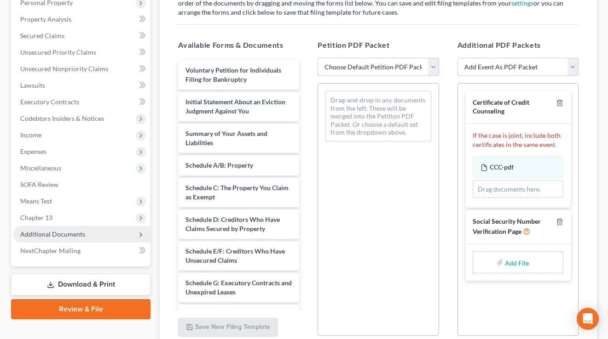
click at [71, 231] on span "Additional Documents" at bounding box center [52, 234] width 65 height 8
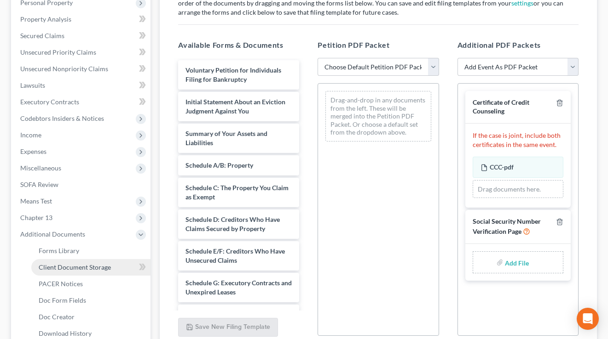
click at [70, 274] on link "Client Document Storage" at bounding box center [90, 267] width 119 height 17
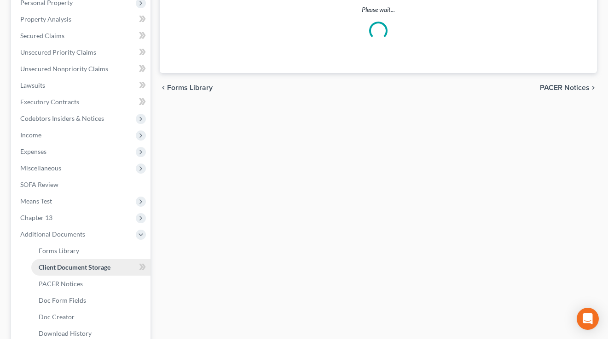
scroll to position [93, 0]
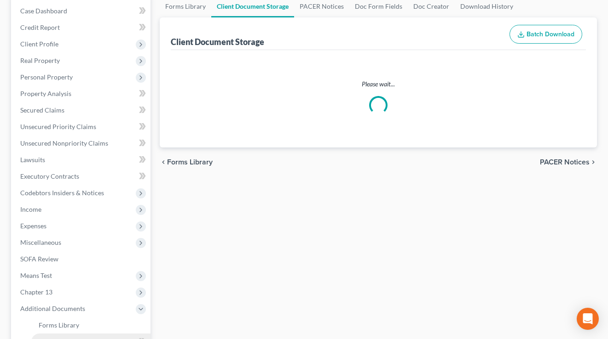
select select "14"
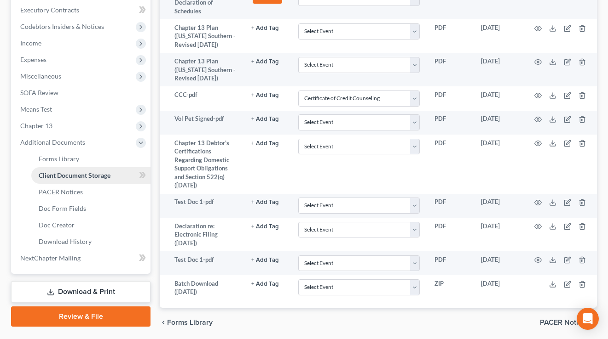
scroll to position [292, 0]
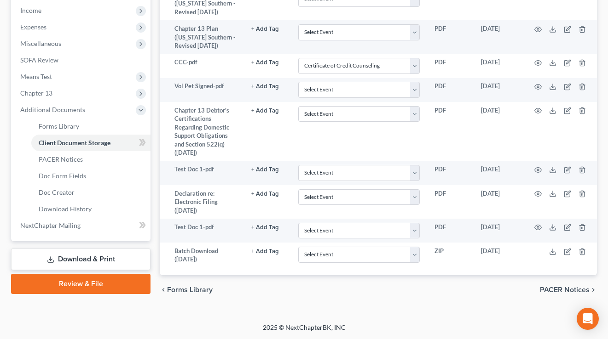
click at [78, 260] on link "Download & Print" at bounding box center [80, 260] width 139 height 22
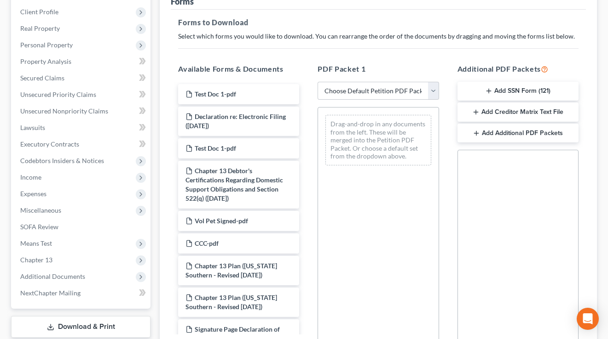
scroll to position [0, 0]
drag, startPoint x: 569, startPoint y: 67, endPoint x: 459, endPoint y: 66, distance: 110.4
click at [459, 66] on h5 "Additional PDF Packets" at bounding box center [517, 68] width 121 height 11
click at [511, 92] on button "Add SSN Form (121)" at bounding box center [517, 91] width 121 height 19
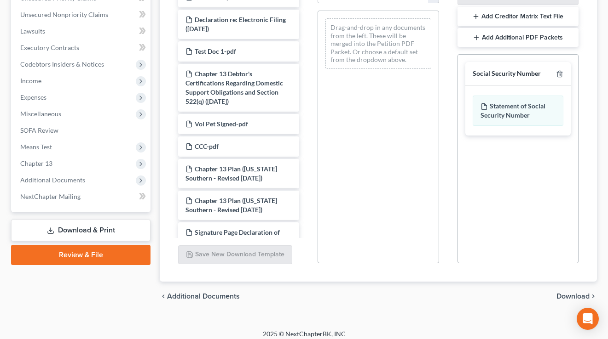
scroll to position [228, 0]
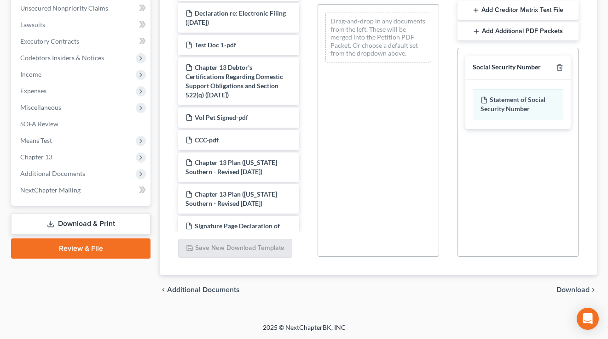
click at [582, 290] on span "Download" at bounding box center [572, 290] width 33 height 7
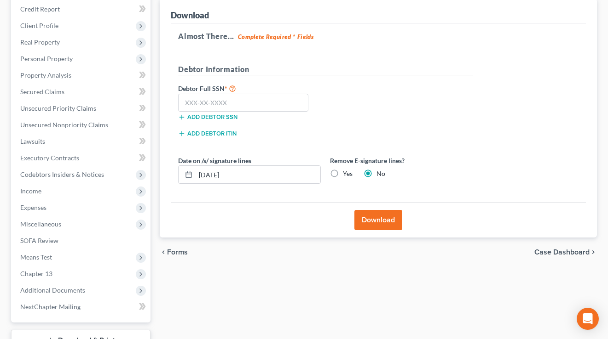
scroll to position [107, 0]
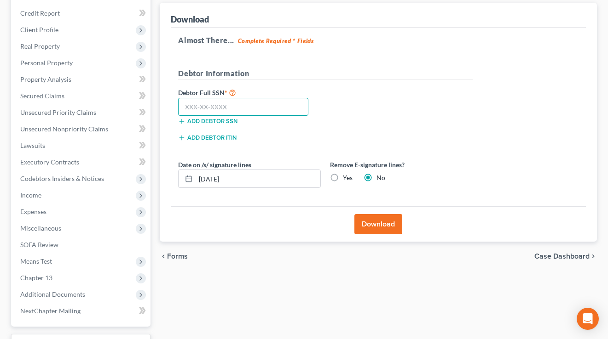
click at [200, 108] on input "text" at bounding box center [243, 107] width 130 height 18
type input "111-11-1111"
drag, startPoint x: 320, startPoint y: 132, endPoint x: 327, endPoint y: 134, distance: 7.6
click at [320, 132] on div "Add debtor ITIN" at bounding box center [249, 136] width 152 height 9
click at [372, 225] on button "Download" at bounding box center [378, 224] width 48 height 20
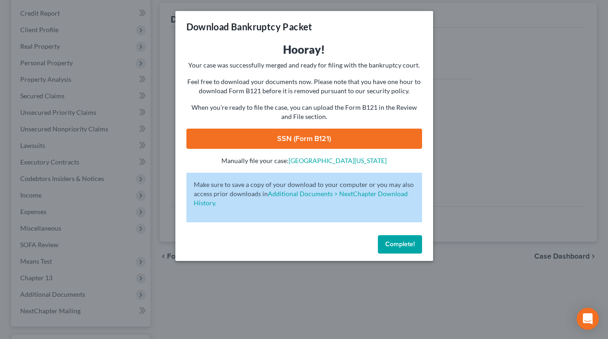
click at [303, 139] on link "SSN (Form B121)" at bounding box center [303, 139] width 235 height 20
click at [407, 254] on div "Complete!" at bounding box center [304, 246] width 258 height 29
click at [410, 241] on span "Complete!" at bounding box center [399, 245] width 29 height 8
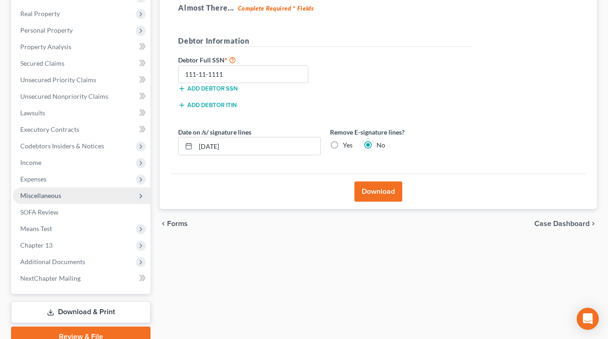
scroll to position [182, 0]
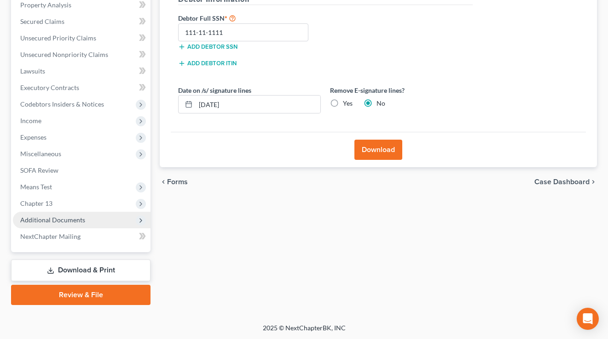
click at [63, 220] on span "Additional Documents" at bounding box center [52, 220] width 65 height 8
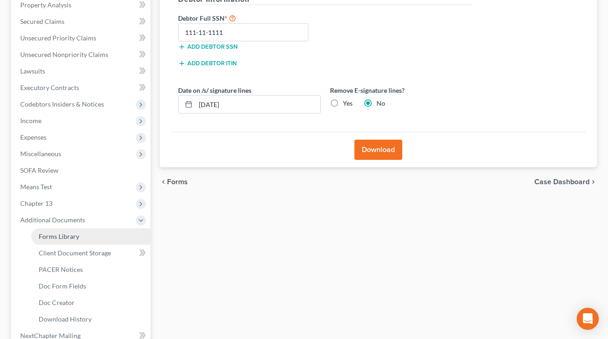
click at [67, 235] on span "Forms Library" at bounding box center [59, 237] width 40 height 8
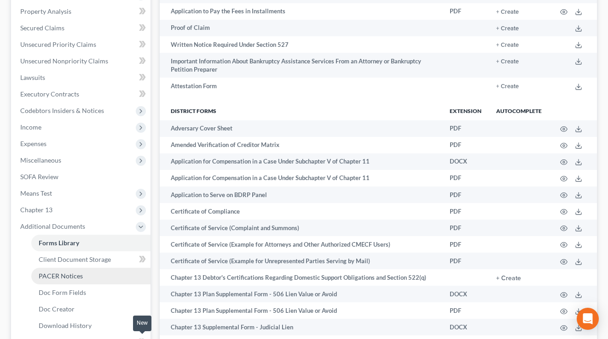
scroll to position [364, 0]
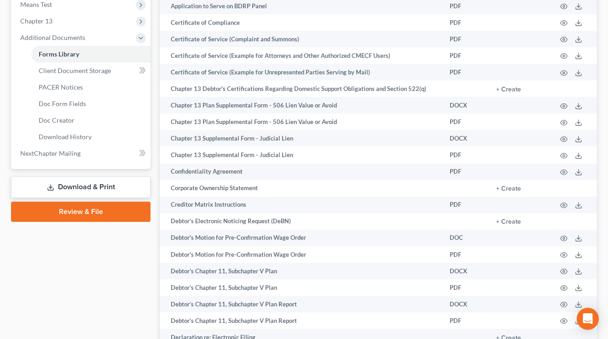
click at [83, 207] on link "Review & File" at bounding box center [80, 212] width 139 height 20
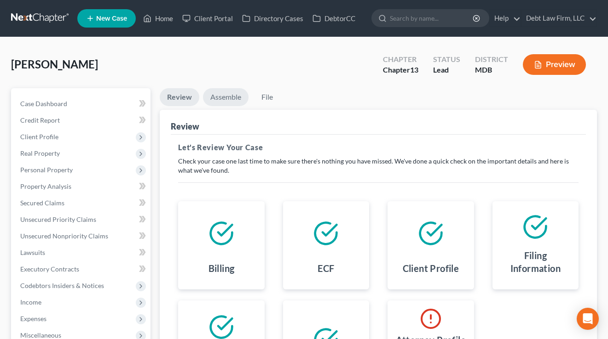
click at [219, 97] on link "Assemble" at bounding box center [226, 97] width 46 height 18
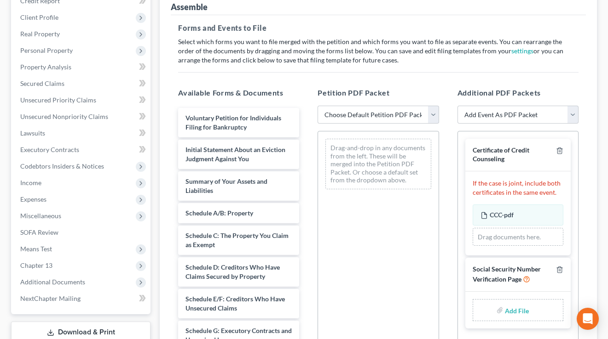
scroll to position [123, 0]
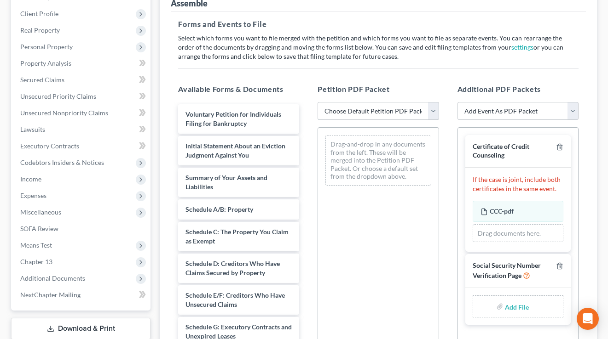
click at [365, 107] on select "Choose Default Petition PDF Packet Emergency Filing (Voluntary Petition and Cre…" at bounding box center [377, 111] width 121 height 18
drag, startPoint x: 405, startPoint y: 89, endPoint x: 316, endPoint y: 88, distance: 88.8
click at [316, 88] on div "Petition PDF Packet Choose Default Petition PDF Packet Emergency Filing (Volunt…" at bounding box center [377, 232] width 139 height 312
drag, startPoint x: 412, startPoint y: 88, endPoint x: 313, endPoint y: 87, distance: 98.9
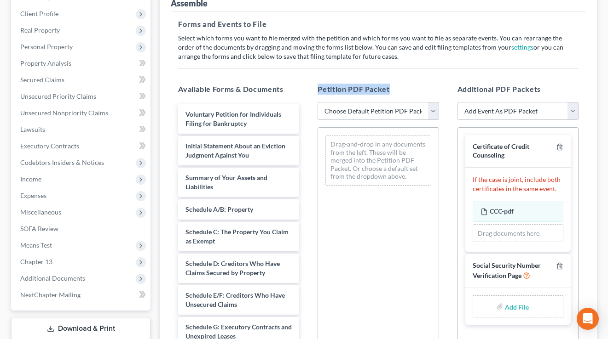
click at [313, 87] on div "Petition PDF Packet Choose Default Petition PDF Packet Emergency Filing (Volunt…" at bounding box center [377, 232] width 139 height 312
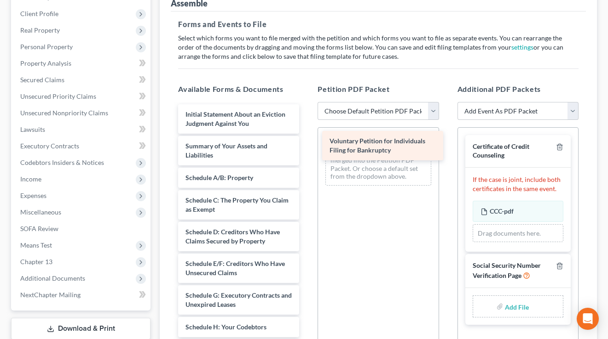
drag, startPoint x: 205, startPoint y: 115, endPoint x: 355, endPoint y: 142, distance: 151.9
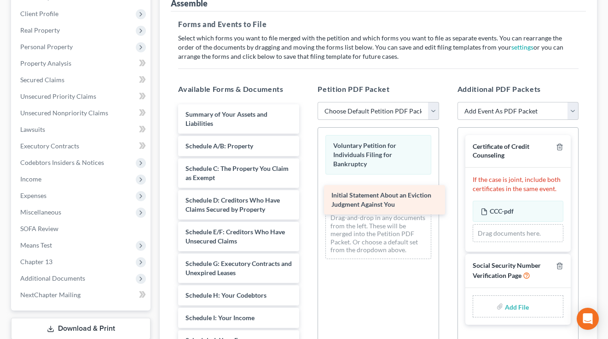
drag, startPoint x: 249, startPoint y: 120, endPoint x: 395, endPoint y: 201, distance: 166.5
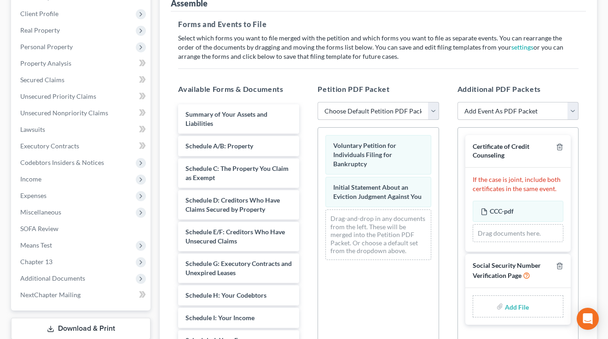
click at [356, 106] on select "Choose Default Petition PDF Packet Emergency Filing (Voluntary Petition and Cre…" at bounding box center [377, 111] width 121 height 18
select select "1"
click at [317, 102] on select "Choose Default Petition PDF Packet Emergency Filing (Voluntary Petition and Cre…" at bounding box center [377, 111] width 121 height 18
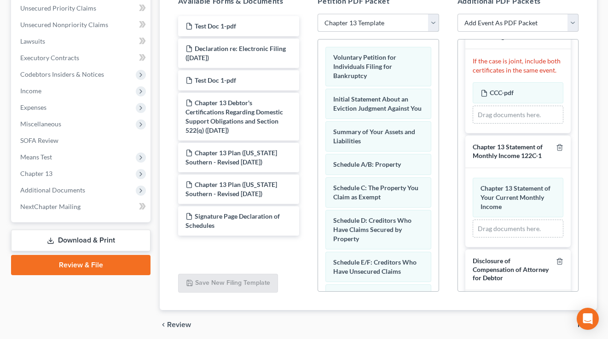
scroll to position [179, 0]
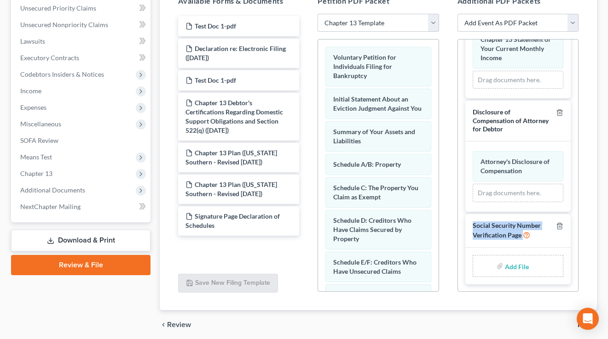
drag, startPoint x: 532, startPoint y: 238, endPoint x: 467, endPoint y: 227, distance: 65.3
click at [467, 227] on div "Social Security Number Verification Page" at bounding box center [517, 231] width 105 height 34
click at [513, 267] on input "file" at bounding box center [516, 266] width 22 height 17
type input "C:\fakepath\SSN Form 121 [PERSON_NAME].pdf"
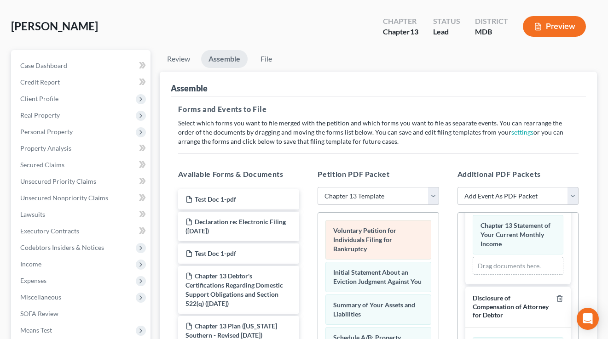
scroll to position [0, 0]
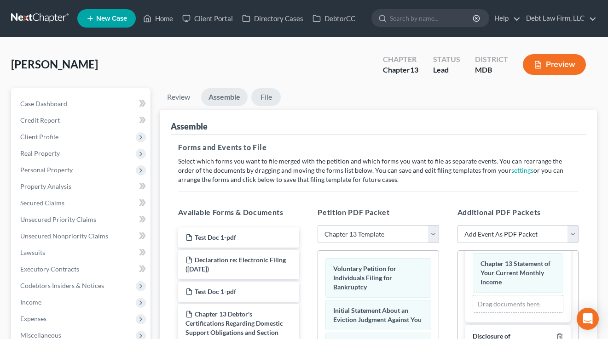
click at [272, 100] on link "File" at bounding box center [265, 97] width 29 height 18
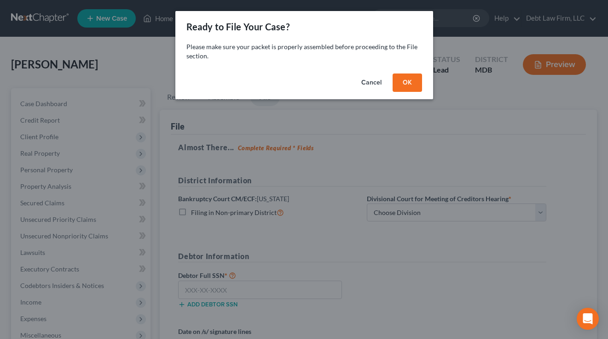
click at [405, 79] on button "OK" at bounding box center [406, 83] width 29 height 18
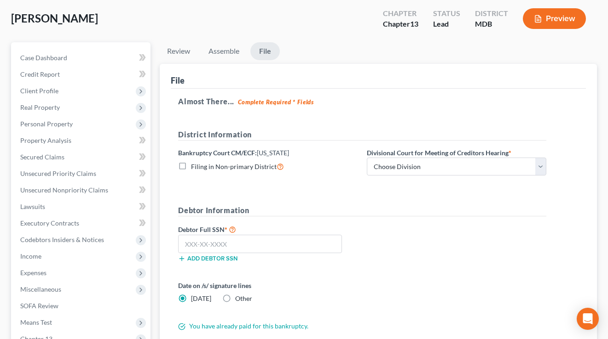
scroll to position [74, 0]
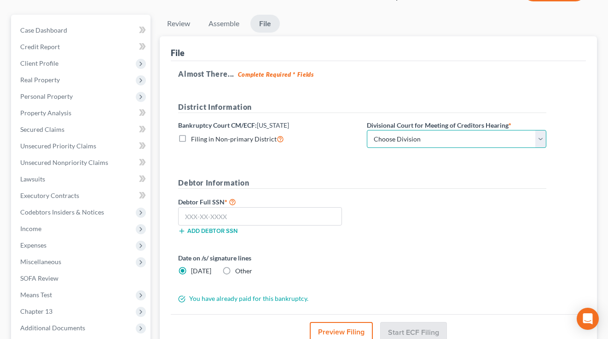
click at [437, 140] on select "Choose Division Baltimore Greenbelt" at bounding box center [456, 139] width 179 height 18
select select "1"
click at [367, 130] on select "Choose Division Baltimore Greenbelt" at bounding box center [456, 139] width 179 height 18
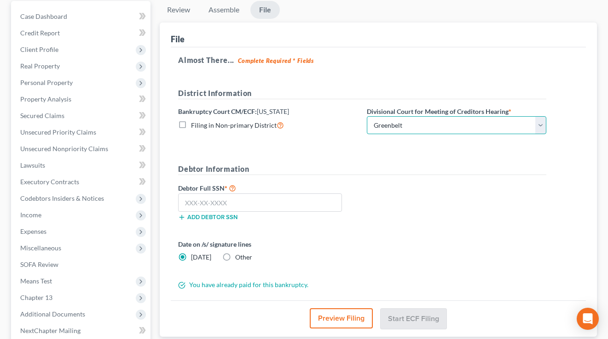
scroll to position [156, 0]
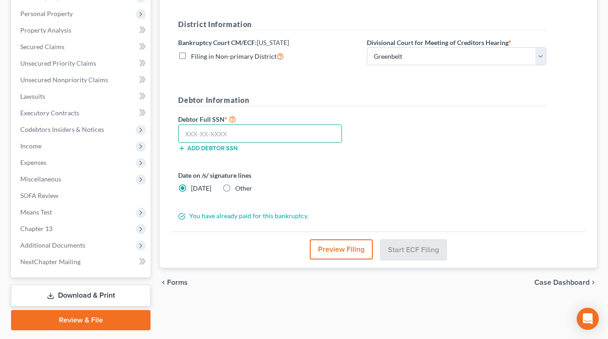
click at [238, 134] on input "text" at bounding box center [260, 134] width 164 height 18
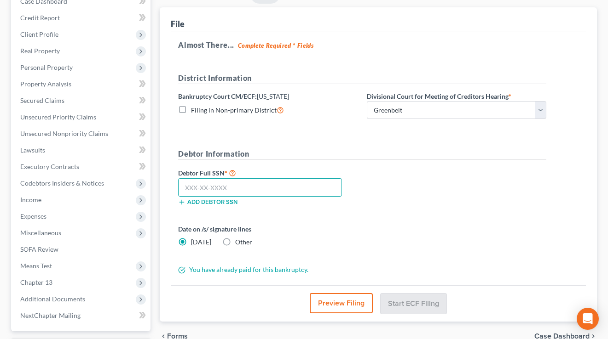
scroll to position [34, 0]
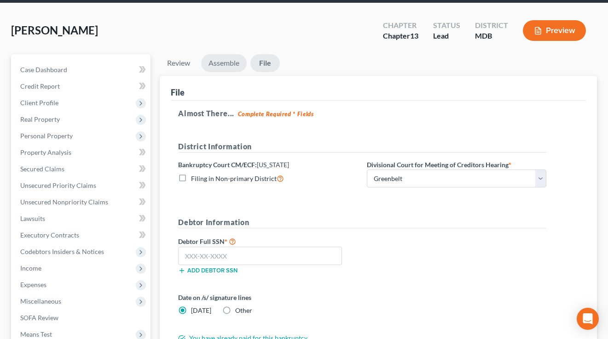
click at [216, 67] on link "Assemble" at bounding box center [224, 63] width 46 height 18
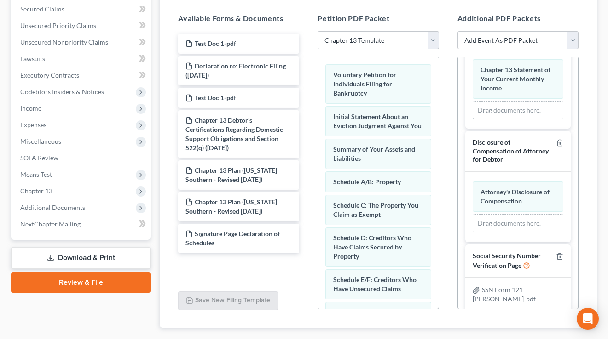
scroll to position [196, 0]
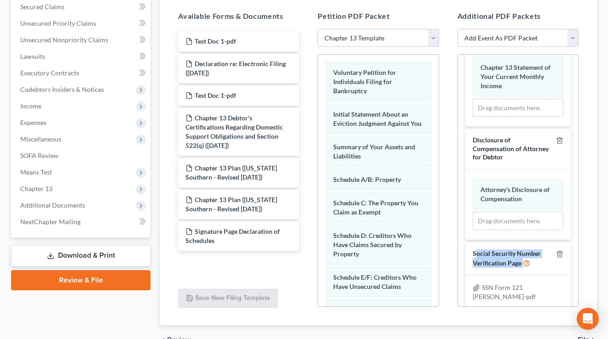
drag, startPoint x: 540, startPoint y: 270, endPoint x: 476, endPoint y: 253, distance: 66.2
click at [474, 253] on div "Social Security Number Verification Page" at bounding box center [517, 259] width 105 height 34
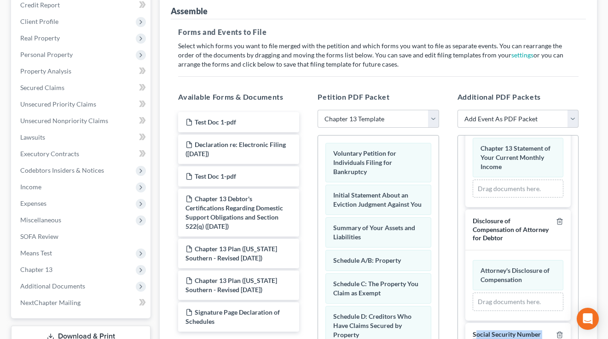
scroll to position [0, 0]
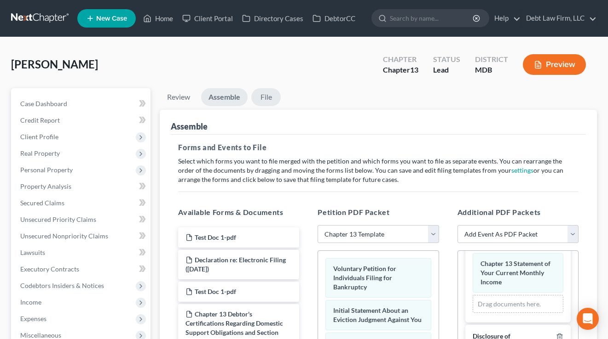
click at [261, 91] on link "File" at bounding box center [265, 97] width 29 height 18
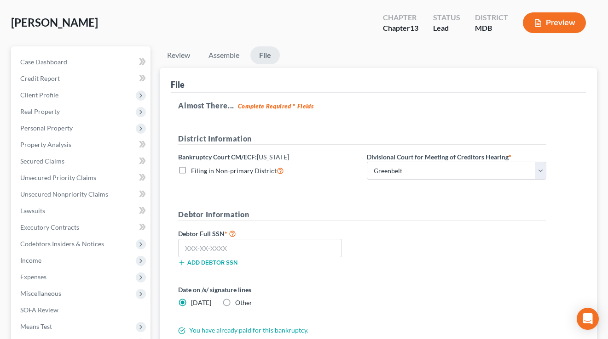
scroll to position [99, 0]
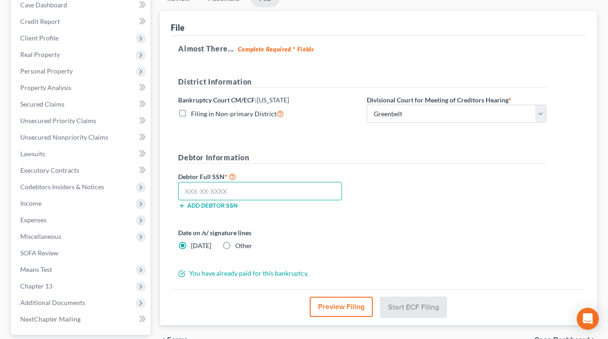
click at [261, 184] on input "text" at bounding box center [260, 191] width 164 height 18
click at [385, 201] on div "Debtor Full SSN * 111-11 Add debtor SSN" at bounding box center [361, 194] width 377 height 46
click at [268, 192] on input "111-11" at bounding box center [260, 191] width 164 height 18
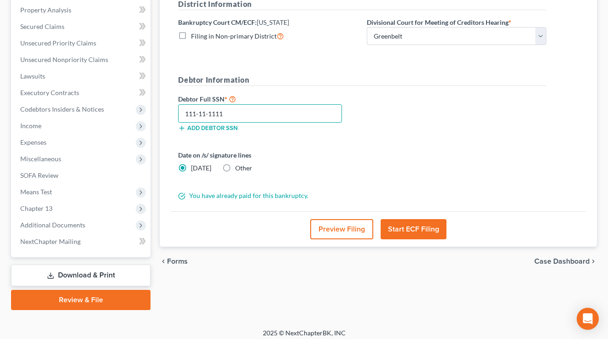
scroll to position [182, 0]
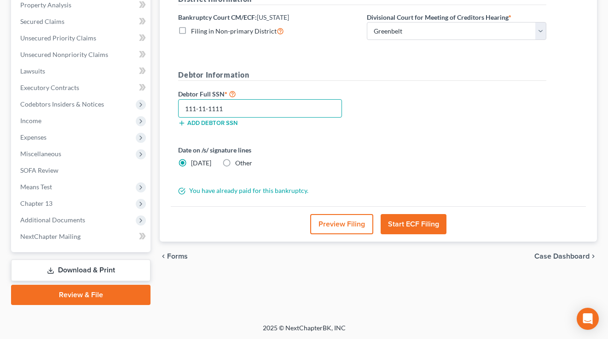
type input "111-11-1111"
click at [335, 225] on button "Preview Filing" at bounding box center [341, 224] width 63 height 20
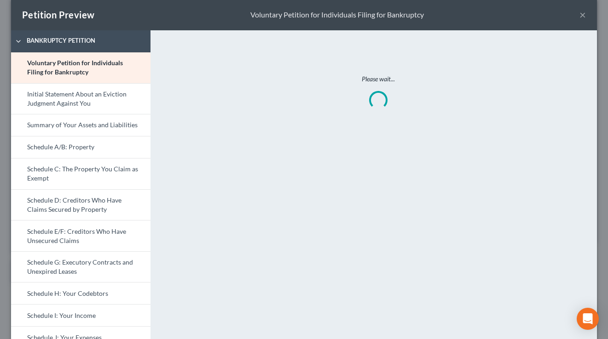
scroll to position [0, 0]
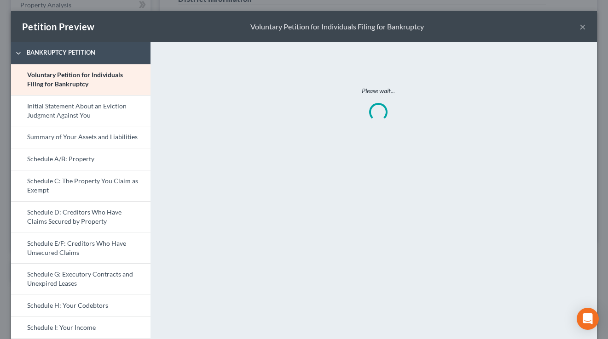
drag, startPoint x: 584, startPoint y: 27, endPoint x: 509, endPoint y: 80, distance: 92.0
click at [584, 27] on button "×" at bounding box center [582, 26] width 6 height 11
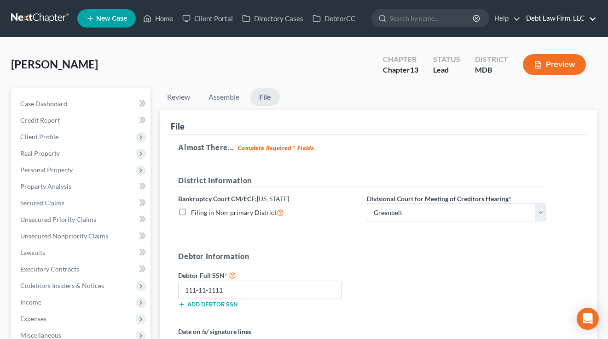
click at [552, 17] on link "Debt Law Firm, LLC" at bounding box center [558, 18] width 75 height 17
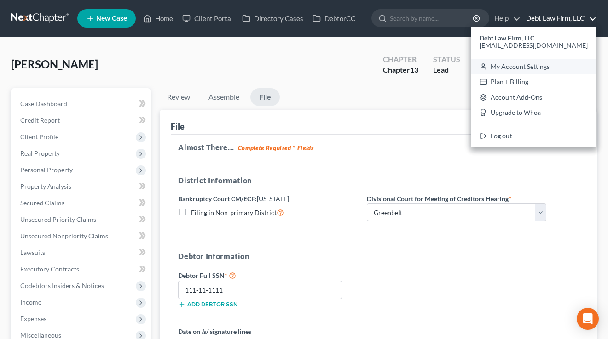
click at [558, 65] on link "My Account Settings" at bounding box center [534, 67] width 126 height 16
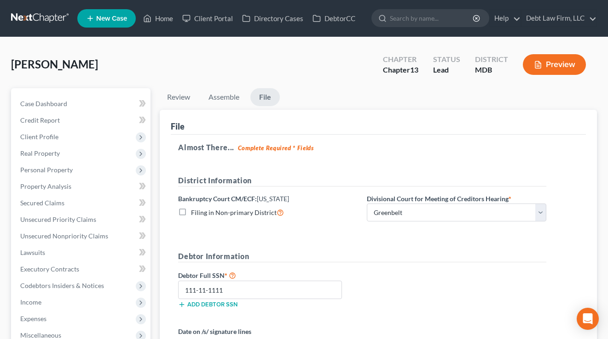
select select "61"
select select "24"
select select "36"
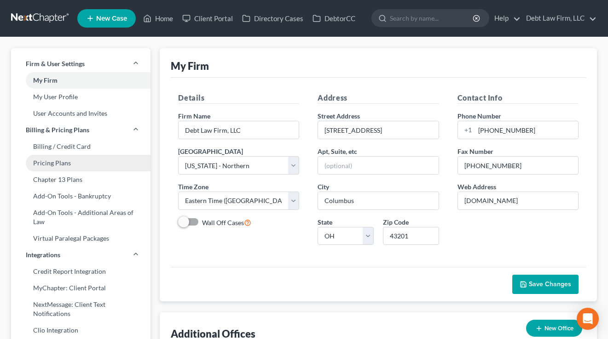
click at [70, 164] on link "Pricing Plans" at bounding box center [80, 163] width 139 height 17
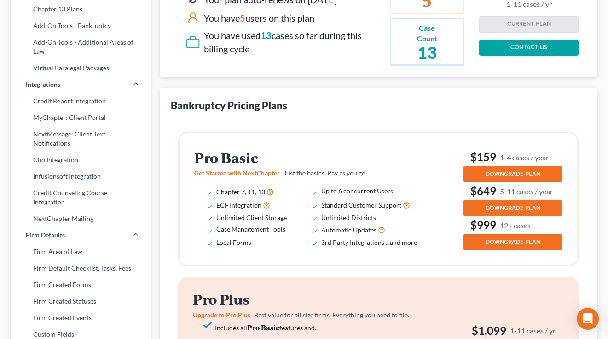
scroll to position [177, 0]
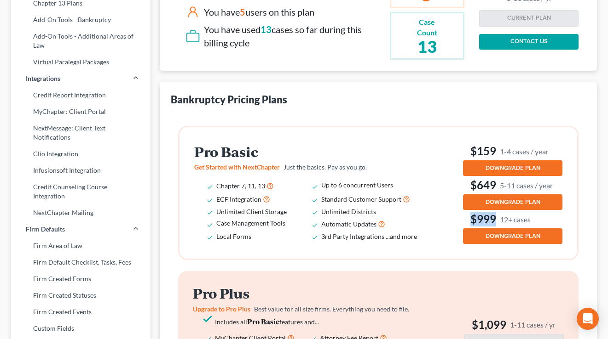
drag, startPoint x: 555, startPoint y: 220, endPoint x: 464, endPoint y: 221, distance: 91.1
click at [464, 221] on h3 "$999 12+ cases" at bounding box center [512, 219] width 99 height 15
click at [463, 221] on h3 "$999 12+ cases" at bounding box center [512, 219] width 99 height 15
drag, startPoint x: 519, startPoint y: 221, endPoint x: 468, endPoint y: 220, distance: 51.5
click at [468, 220] on h3 "$999 12+ cases" at bounding box center [512, 219] width 99 height 15
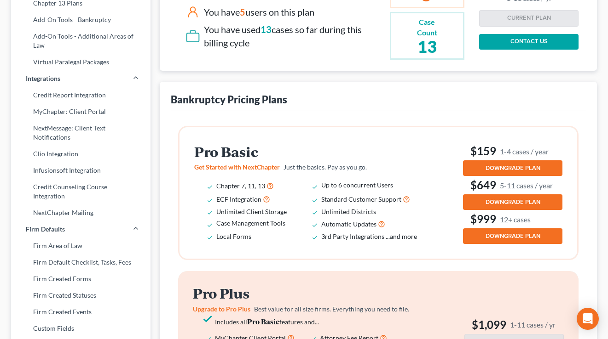
click at [467, 219] on h3 "$999 12+ cases" at bounding box center [512, 219] width 99 height 15
drag, startPoint x: 402, startPoint y: 189, endPoint x: 321, endPoint y: 187, distance: 81.9
click at [321, 187] on ul "Chapter 7, 11, 13 Up to 6 concurrent Users ECF Integration Standard Customer Su…" at bounding box center [311, 210] width 235 height 63
click at [321, 187] on li "Chapter 7, 11, 13" at bounding box center [268, 185] width 105 height 13
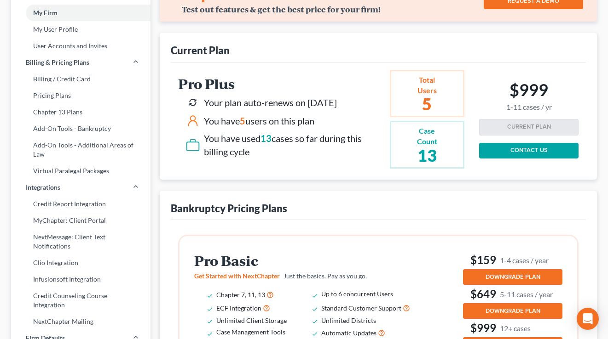
scroll to position [0, 0]
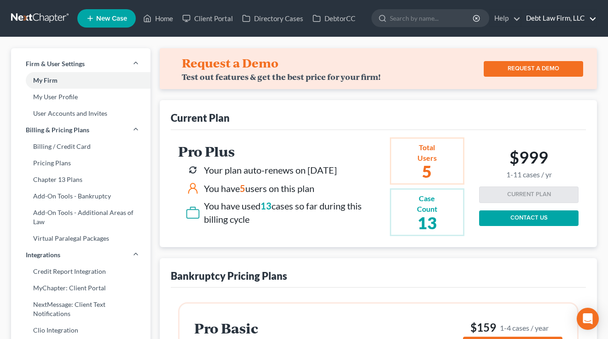
click at [566, 11] on link "Debt Law Firm, LLC" at bounding box center [558, 18] width 75 height 17
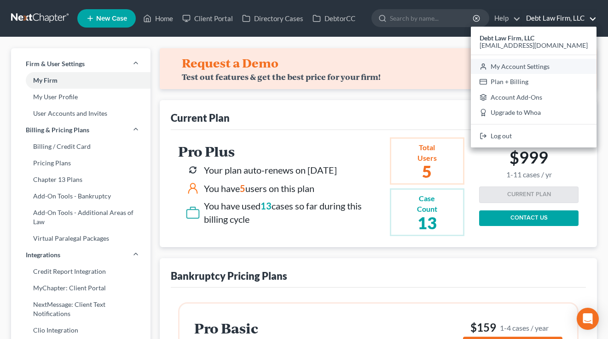
click at [568, 70] on link "My Account Settings" at bounding box center [534, 67] width 126 height 16
select select "61"
select select "24"
select select "36"
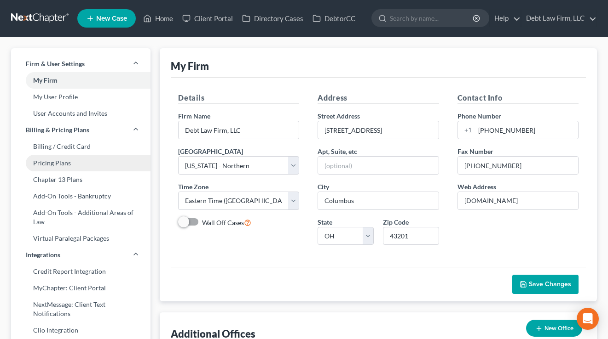
click at [50, 164] on link "Pricing Plans" at bounding box center [80, 163] width 139 height 17
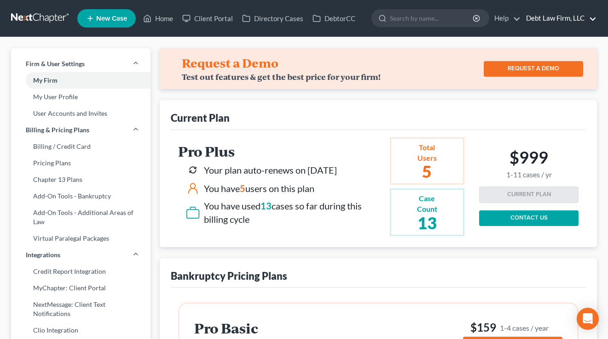
click at [552, 20] on link "Debt Law Firm, LLC" at bounding box center [558, 18] width 75 height 17
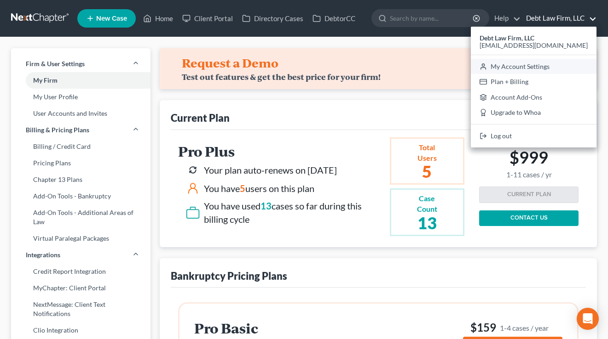
click at [558, 69] on link "My Account Settings" at bounding box center [534, 67] width 126 height 16
select select "61"
select select "24"
select select "36"
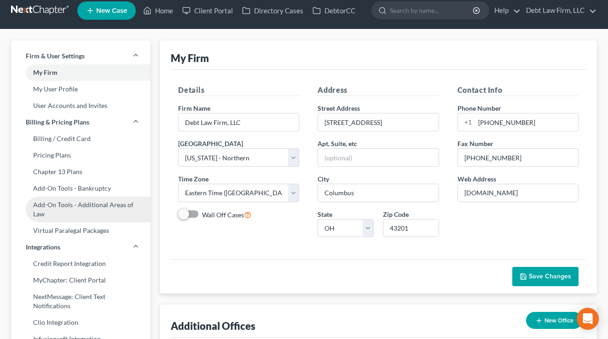
scroll to position [15, 0]
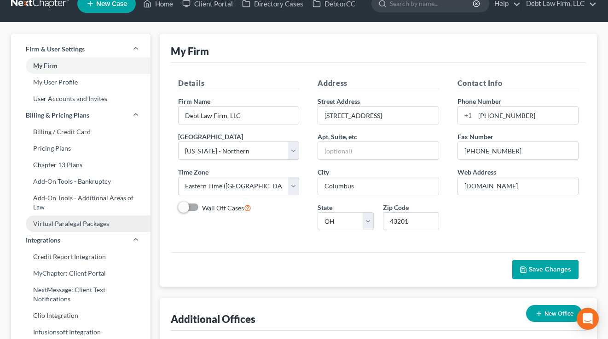
click at [78, 229] on link "Virtual Paralegal Packages" at bounding box center [80, 224] width 139 height 17
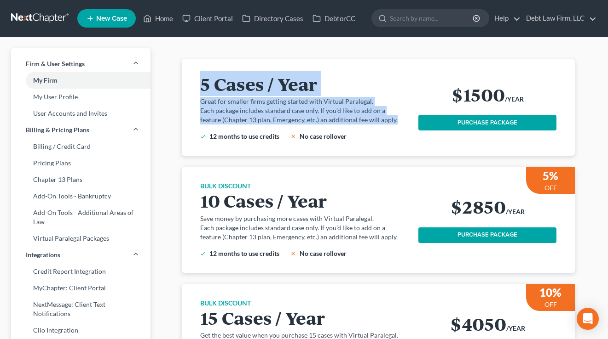
drag, startPoint x: 390, startPoint y: 125, endPoint x: 192, endPoint y: 82, distance: 202.2
click at [189, 81] on div "5 Cases / Year Great for smaller firms getting started with Virtual Paralegal. …" at bounding box center [378, 107] width 393 height 97
click at [195, 84] on div "5 Cases / Year Great for smaller firms getting started with Virtual Paralegal. …" at bounding box center [378, 107] width 371 height 97
